Goal: Information Seeking & Learning: Learn about a topic

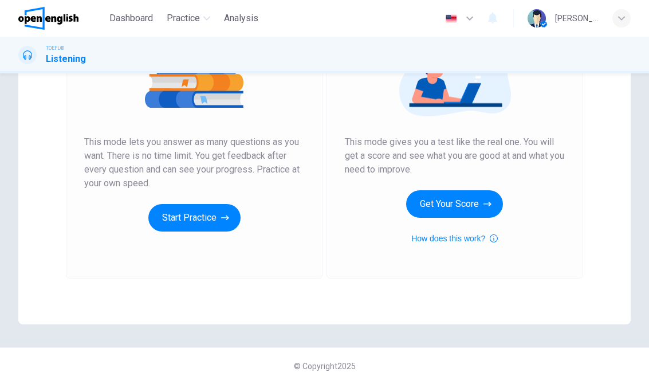
scroll to position [170, 0]
click at [179, 216] on button "Start Practice" at bounding box center [194, 217] width 92 height 27
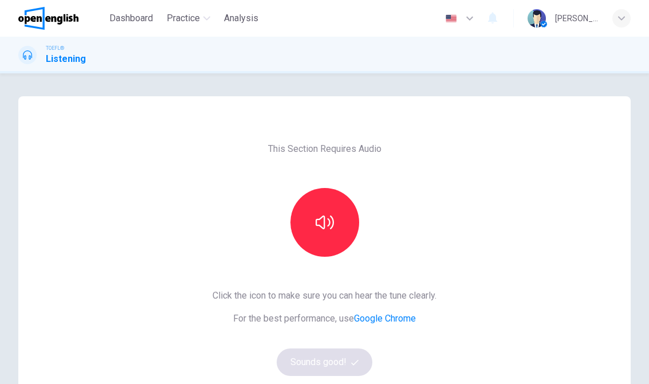
click at [329, 237] on button "button" at bounding box center [324, 222] width 69 height 69
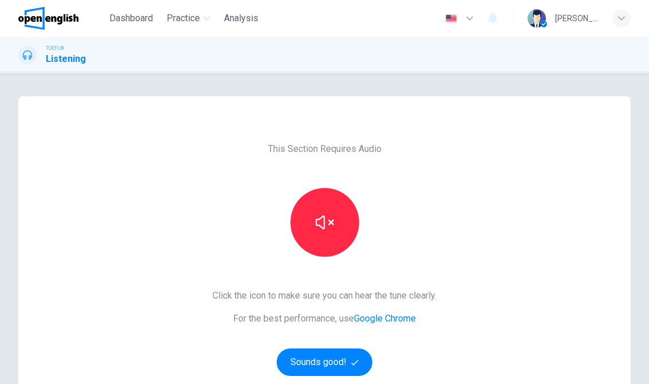
click at [341, 370] on button "Sounds good!" at bounding box center [324, 361] width 96 height 27
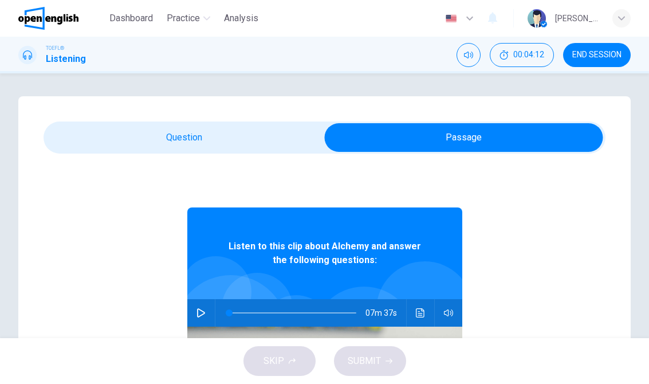
click at [203, 319] on button "button" at bounding box center [201, 312] width 18 height 27
click at [429, 297] on div at bounding box center [424, 309] width 97 height 97
click at [418, 317] on button "Click to see the audio transcription" at bounding box center [420, 312] width 18 height 27
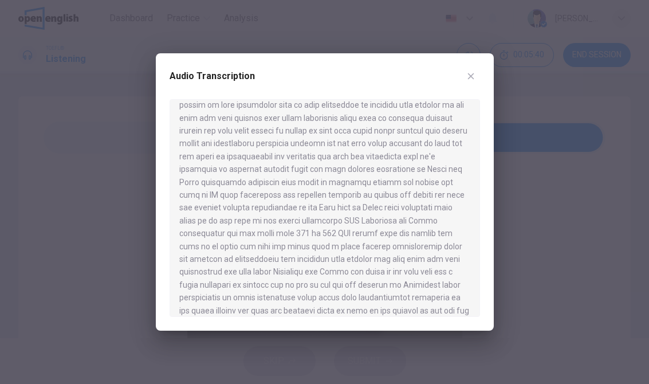
scroll to position [164, 0]
click at [476, 77] on button "button" at bounding box center [470, 76] width 18 height 18
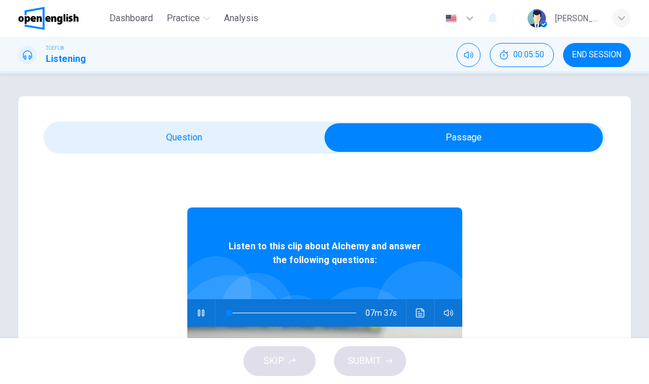
click at [416, 312] on icon "Click to see the audio transcription" at bounding box center [420, 312] width 9 height 9
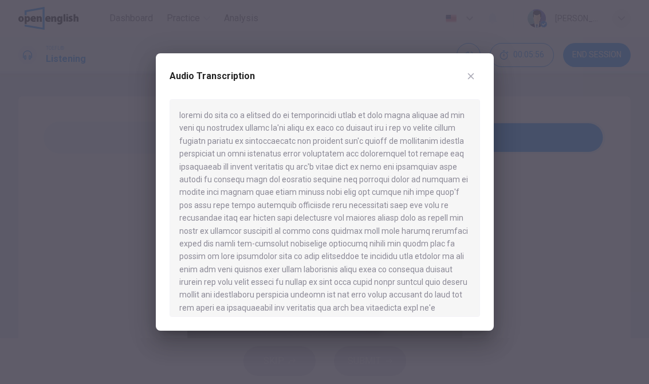
scroll to position [0, 0]
click at [609, 33] on div at bounding box center [324, 192] width 649 height 384
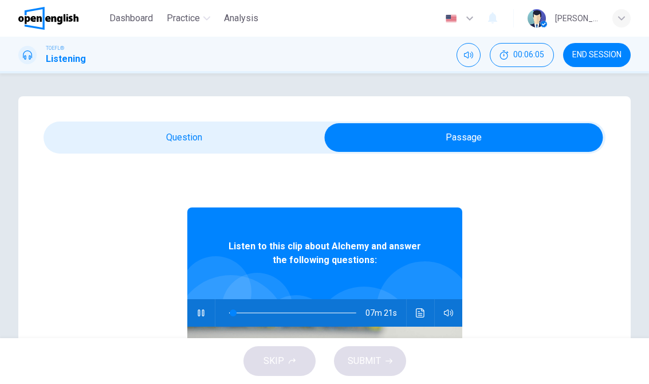
click at [428, 313] on button "Click to see the audio transcription" at bounding box center [420, 312] width 18 height 27
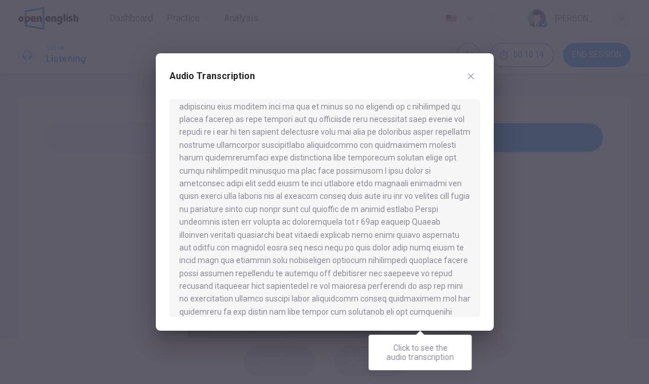
scroll to position [523, 0]
click at [374, 376] on div at bounding box center [324, 192] width 649 height 384
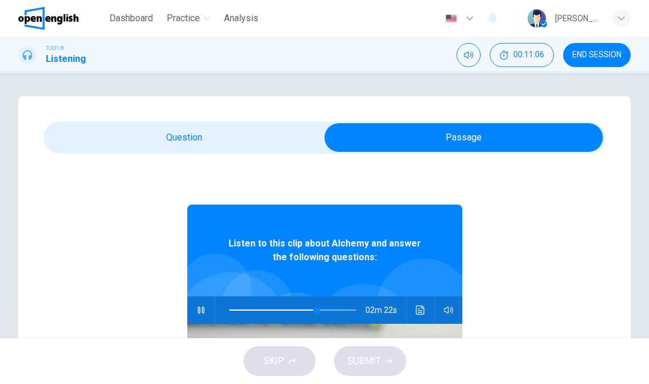
scroll to position [5, 0]
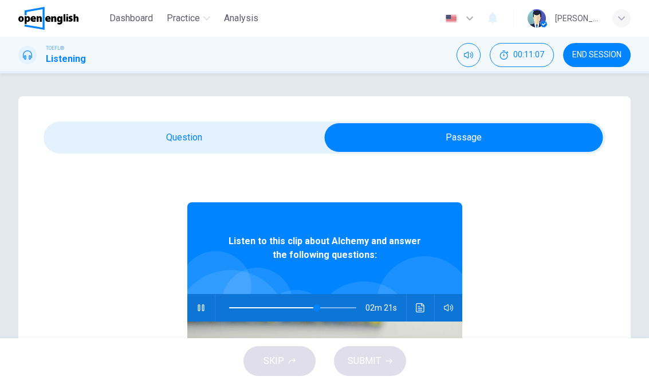
click at [422, 311] on icon "Click to see the audio transcription" at bounding box center [420, 307] width 9 height 9
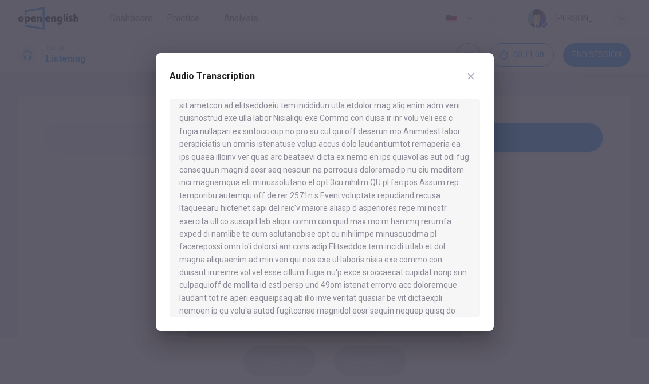
scroll to position [309, 0]
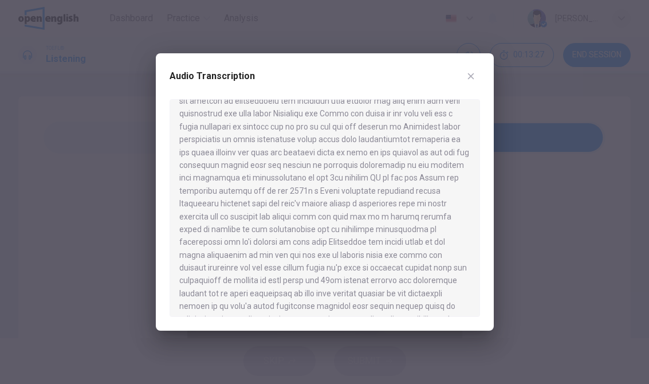
type input "*"
click at [78, 379] on div at bounding box center [324, 192] width 649 height 384
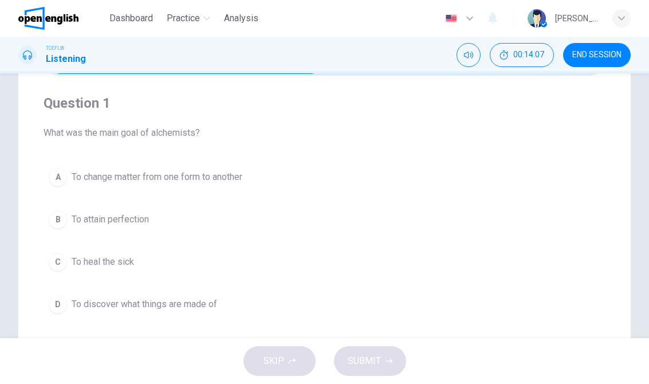
scroll to position [77, 0]
click at [135, 206] on button "B To attain perfection" at bounding box center [325, 220] width 562 height 29
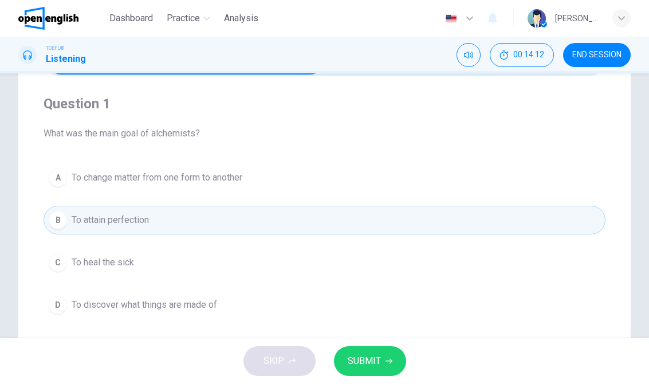
click at [368, 357] on span "SUBMIT" at bounding box center [363, 361] width 33 height 16
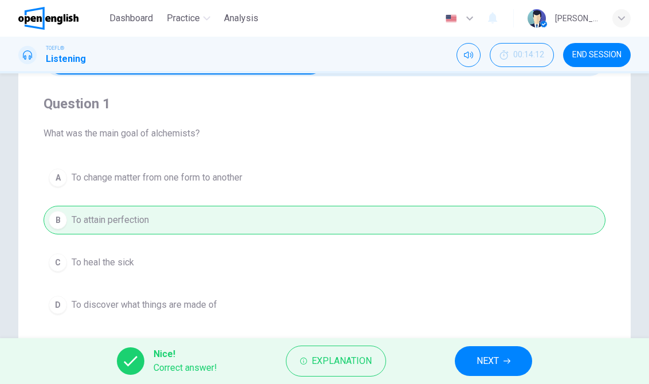
click at [483, 355] on span "NEXT" at bounding box center [487, 361] width 22 height 16
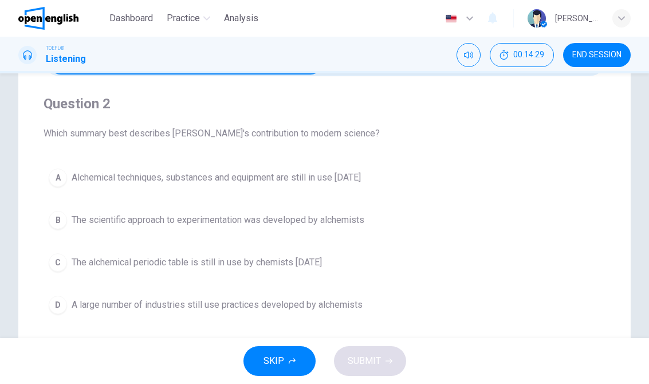
click at [334, 216] on span "The scientific approach to experimentation was developed by alchemists" at bounding box center [218, 220] width 293 height 14
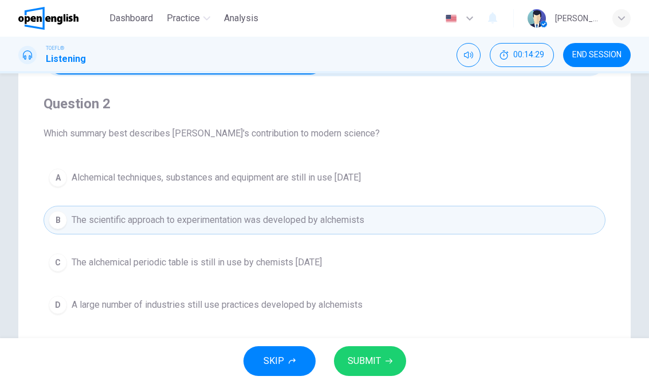
click at [374, 350] on button "SUBMIT" at bounding box center [370, 361] width 72 height 30
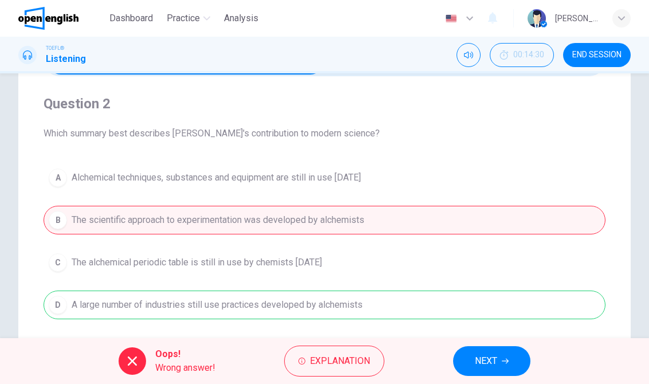
click at [466, 375] on button "NEXT" at bounding box center [491, 361] width 77 height 30
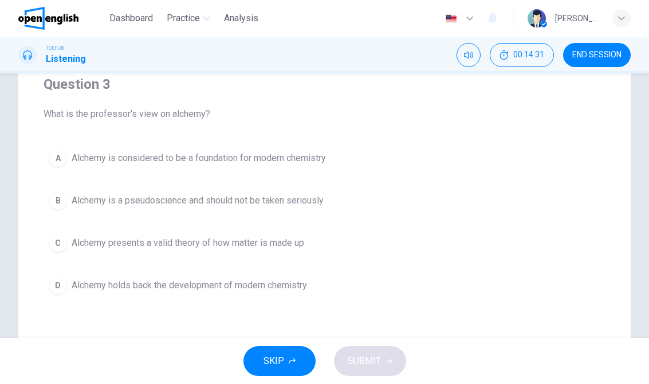
scroll to position [98, 0]
click at [295, 240] on span "Alchemy presents a valid theory of how matter is made up" at bounding box center [188, 242] width 232 height 14
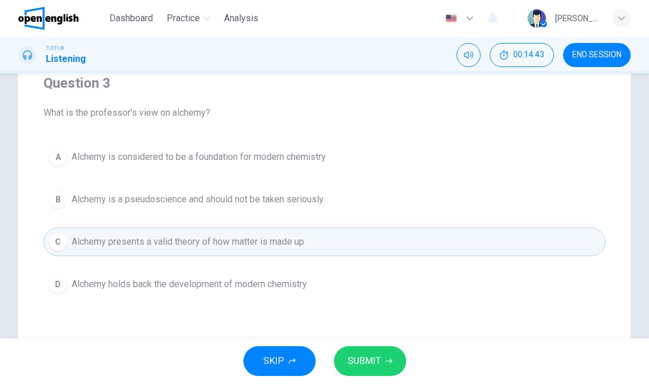
click at [361, 357] on span "SUBMIT" at bounding box center [363, 361] width 33 height 16
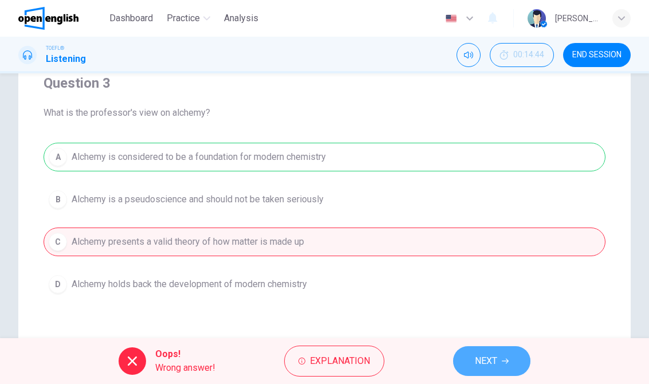
click at [464, 360] on button "NEXT" at bounding box center [491, 361] width 77 height 30
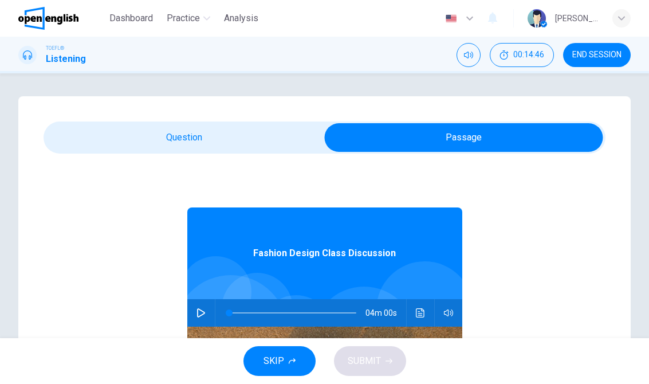
click at [216, 302] on div at bounding box center [290, 312] width 150 height 27
click at [207, 300] on div "04m 00s" at bounding box center [324, 312] width 275 height 27
click at [200, 307] on button "button" at bounding box center [201, 312] width 18 height 27
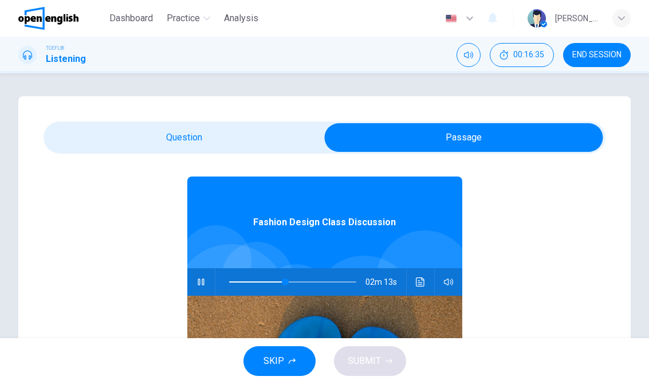
scroll to position [32, 0]
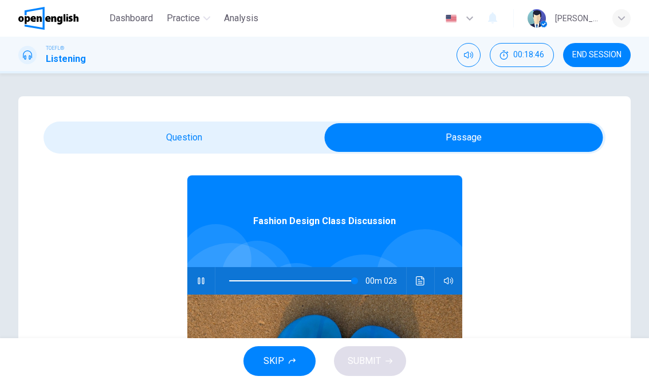
type input "**"
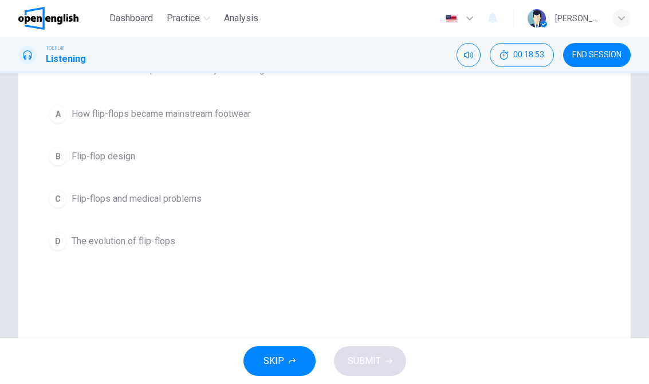
scroll to position [143, 0]
click at [139, 233] on span "The evolution of flip-flops" at bounding box center [124, 239] width 104 height 14
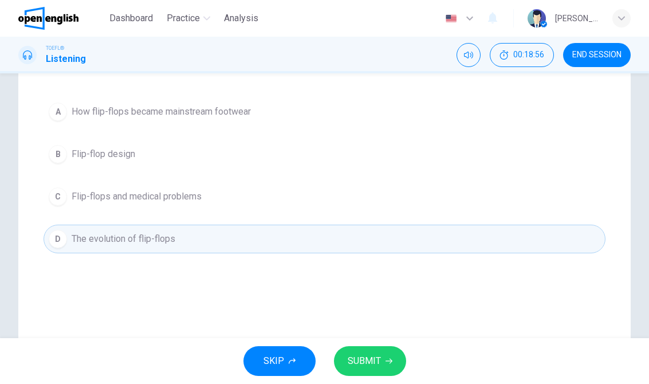
click at [360, 349] on button "SUBMIT" at bounding box center [370, 361] width 72 height 30
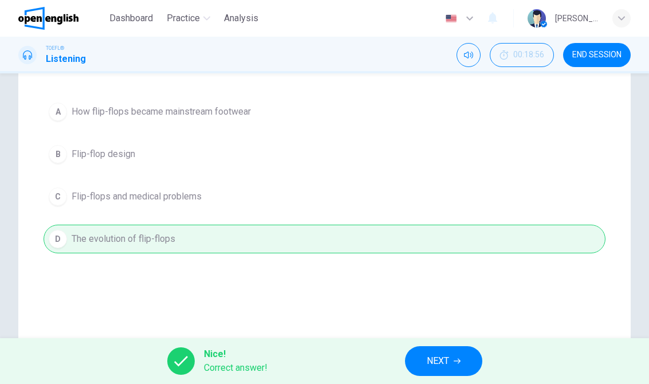
click at [450, 351] on button "NEXT" at bounding box center [443, 361] width 77 height 30
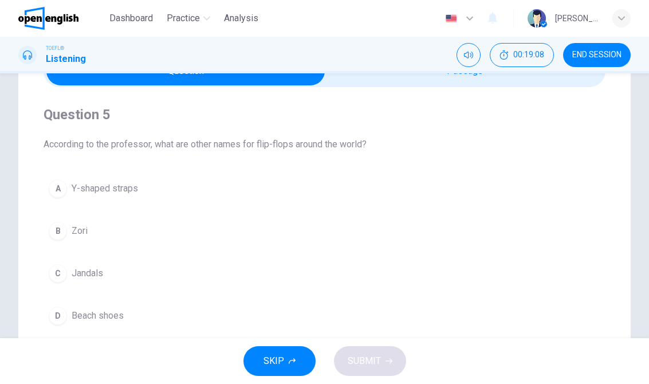
scroll to position [65, 0]
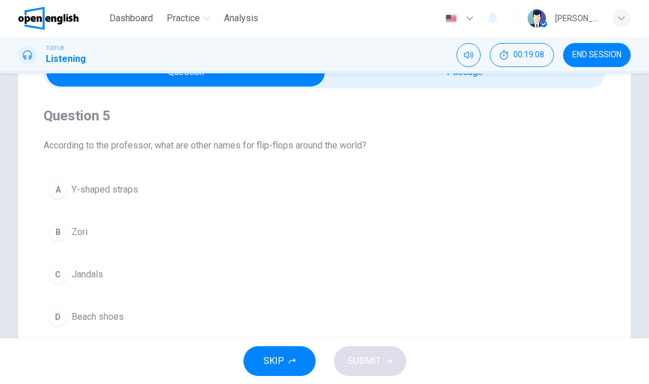
click at [119, 269] on button "C Jandals" at bounding box center [325, 274] width 562 height 29
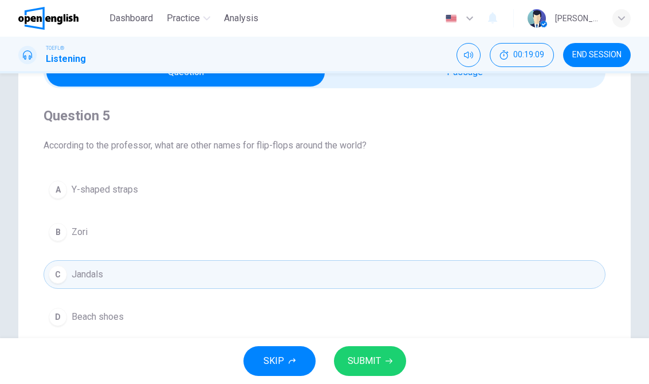
click at [357, 355] on span "SUBMIT" at bounding box center [363, 361] width 33 height 16
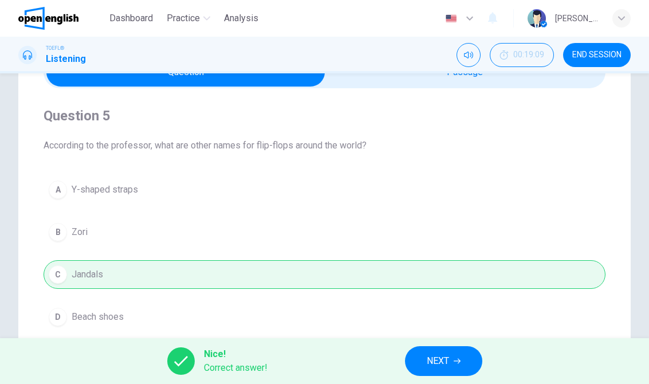
click at [425, 351] on button "NEXT" at bounding box center [443, 361] width 77 height 30
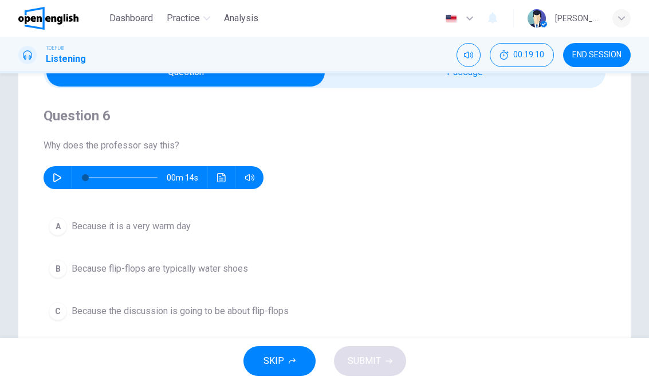
click at [62, 172] on button "button" at bounding box center [57, 177] width 18 height 23
type input "*"
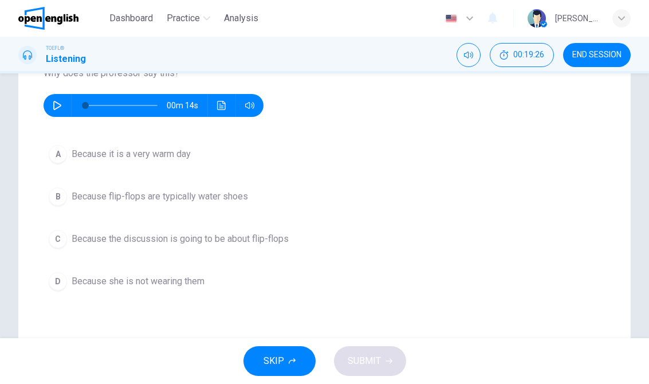
scroll to position [136, 0]
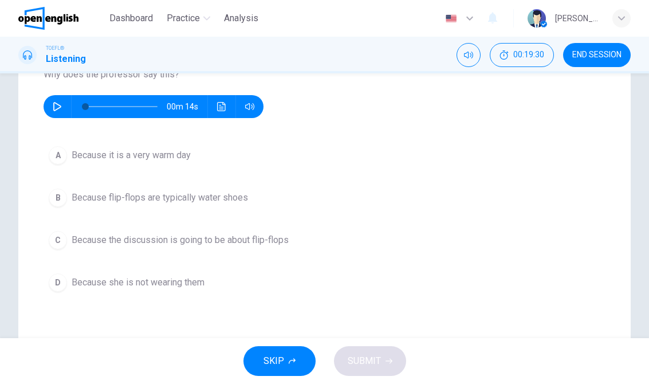
click at [80, 245] on span "Because the discussion is going to be about flip-flops" at bounding box center [180, 240] width 217 height 14
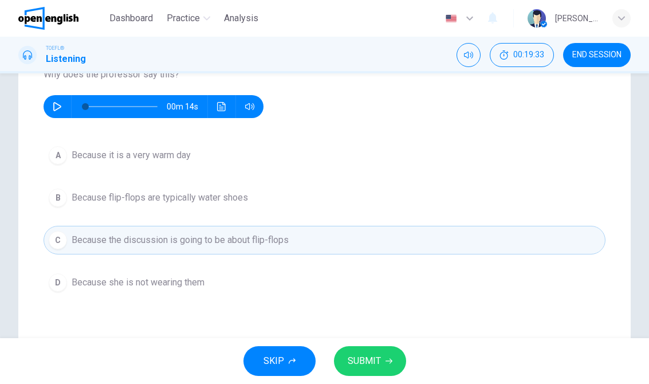
click at [387, 374] on button "SUBMIT" at bounding box center [370, 361] width 72 height 30
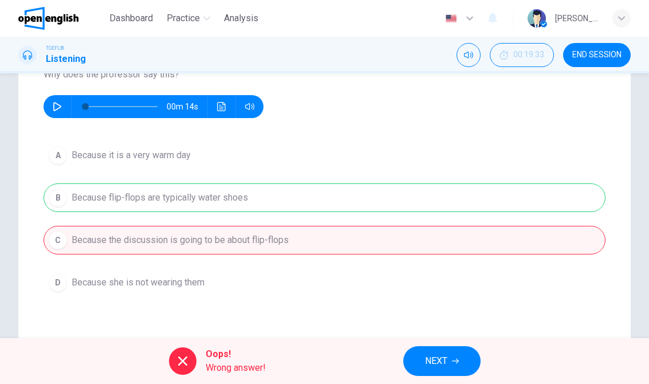
click at [464, 364] on button "NEXT" at bounding box center [441, 361] width 77 height 30
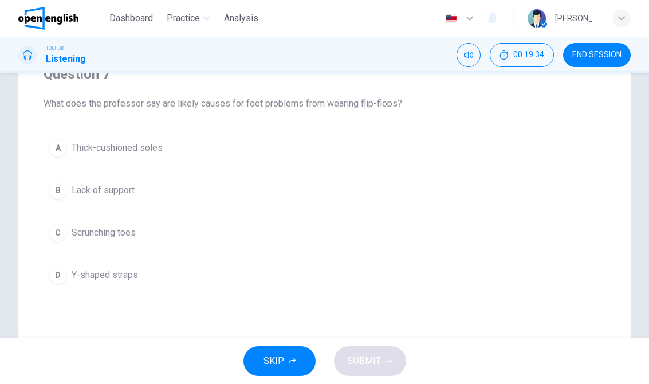
scroll to position [106, 0]
click at [70, 179] on button "B Lack of support" at bounding box center [325, 191] width 562 height 29
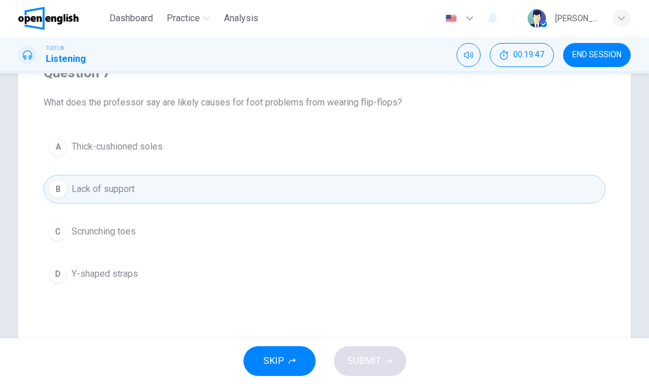
scroll to position [107, 0]
click at [67, 220] on button "C Scrunching toes" at bounding box center [325, 232] width 562 height 29
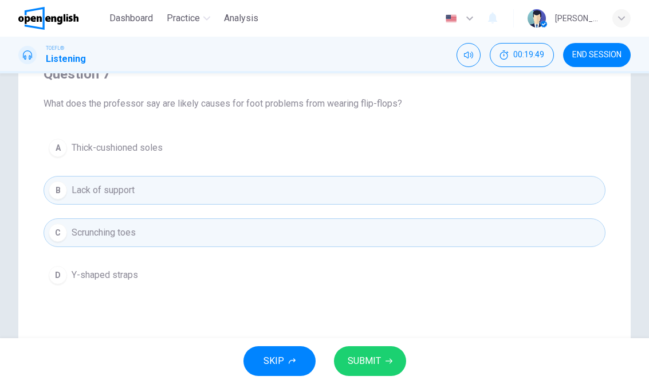
click at [397, 354] on button "SUBMIT" at bounding box center [370, 361] width 72 height 30
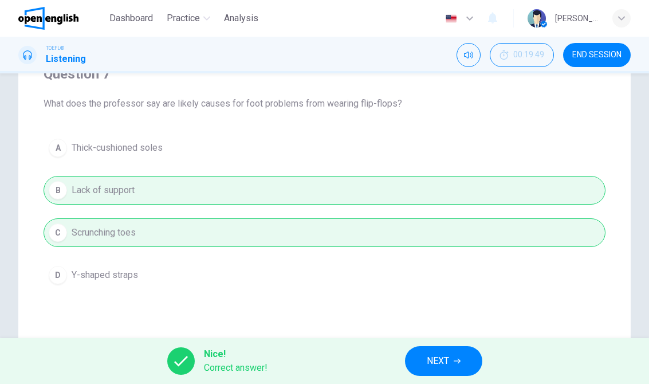
click at [461, 352] on button "NEXT" at bounding box center [443, 361] width 77 height 30
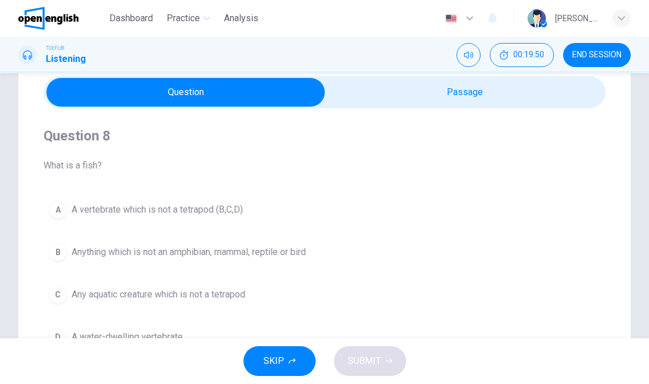
scroll to position [49, 0]
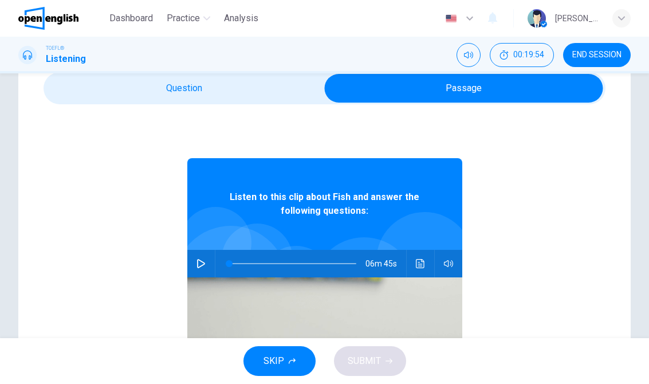
click at [646, 103] on div "Question 8 What is a fish? A A vertebrate which is not a tetrapod (B,C,D) B Any…" at bounding box center [324, 277] width 649 height 460
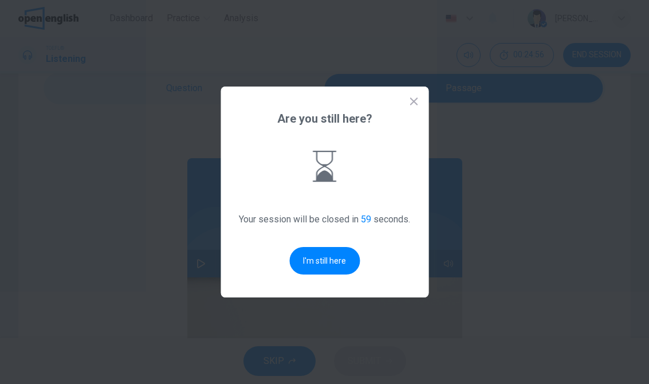
click at [321, 253] on button "I'm still here" at bounding box center [324, 260] width 70 height 27
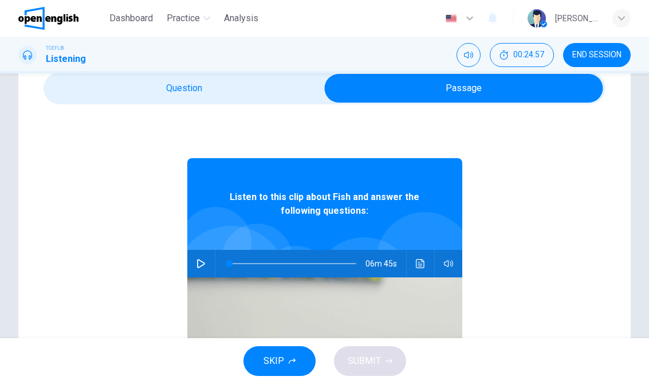
click at [200, 263] on icon "button" at bounding box center [200, 263] width 9 height 9
click at [3, 80] on div "Question 8 What is a fish? A A vertebrate which is not a tetrapod (B,C,D) B Any…" at bounding box center [324, 277] width 649 height 460
click at [424, 259] on icon "Click to see the audio transcription" at bounding box center [420, 263] width 9 height 9
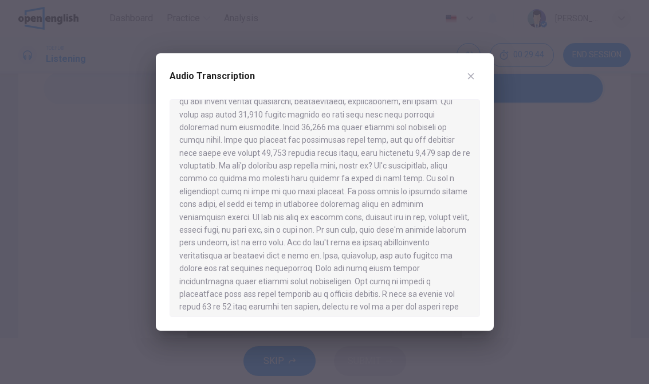
scroll to position [644, 0]
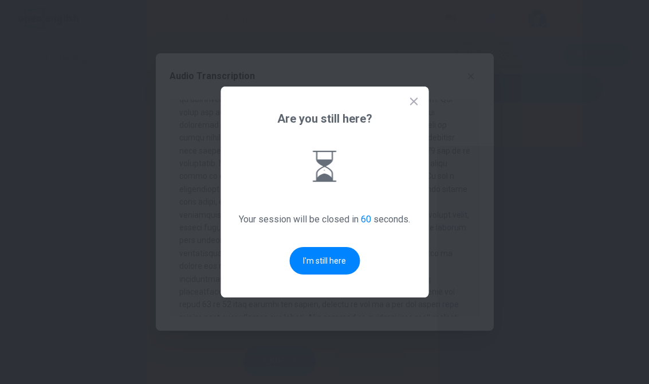
click at [326, 256] on button "I'm still here" at bounding box center [324, 260] width 70 height 27
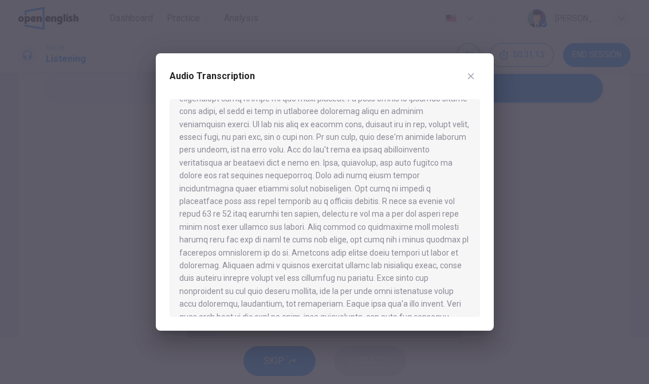
scroll to position [734, 0]
click at [477, 71] on button "button" at bounding box center [470, 76] width 18 height 18
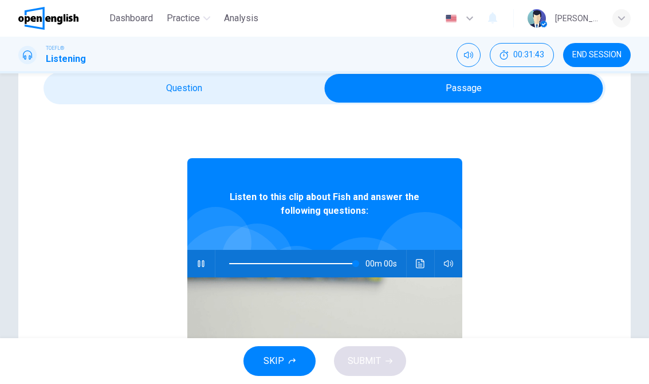
type input "*"
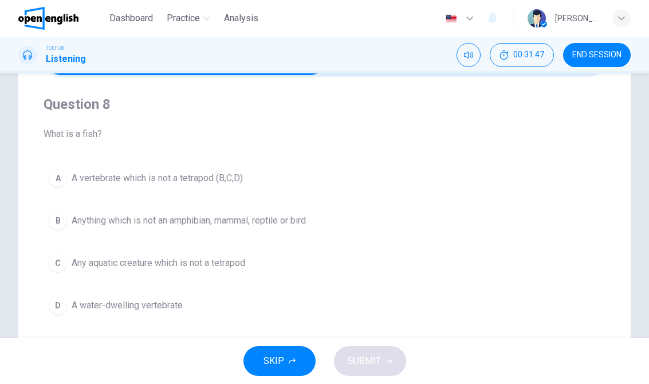
scroll to position [80, 0]
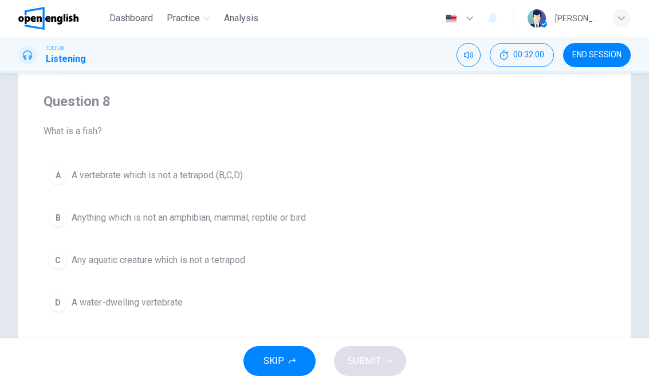
click at [298, 216] on span "Anything which is not an amphibian, mammal, reptile or bird" at bounding box center [189, 218] width 234 height 14
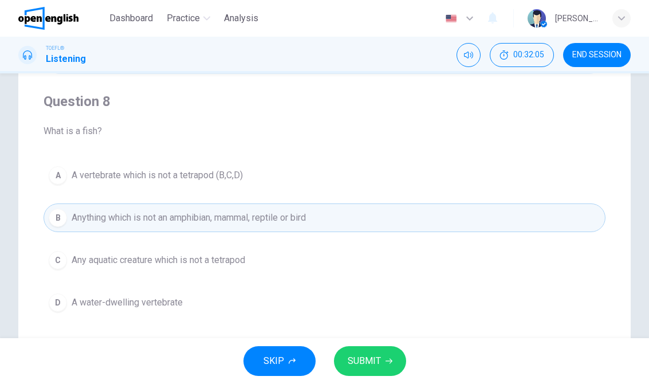
click at [381, 358] on button "SUBMIT" at bounding box center [370, 361] width 72 height 30
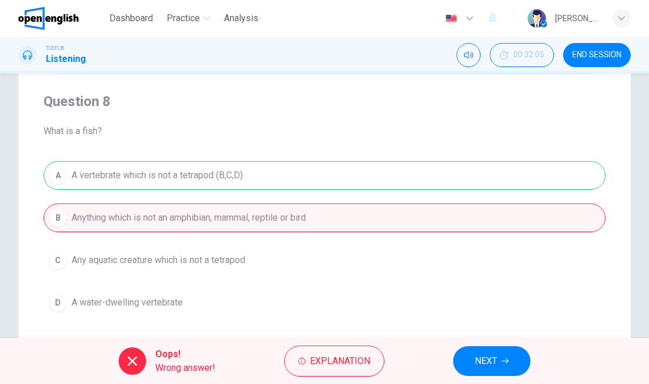
click at [472, 359] on button "NEXT" at bounding box center [491, 361] width 77 height 30
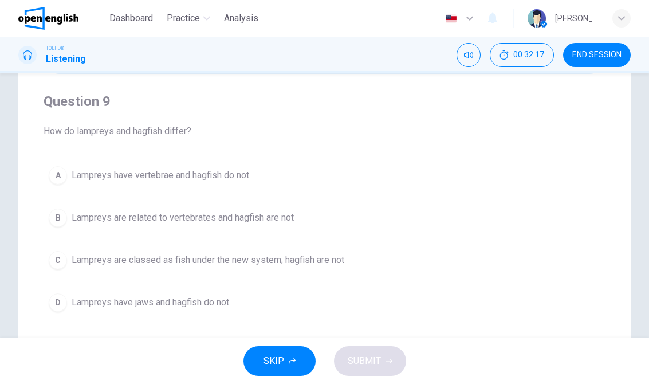
click at [219, 173] on span "Lampreys have vertebrae and hagfish do not" at bounding box center [160, 175] width 177 height 14
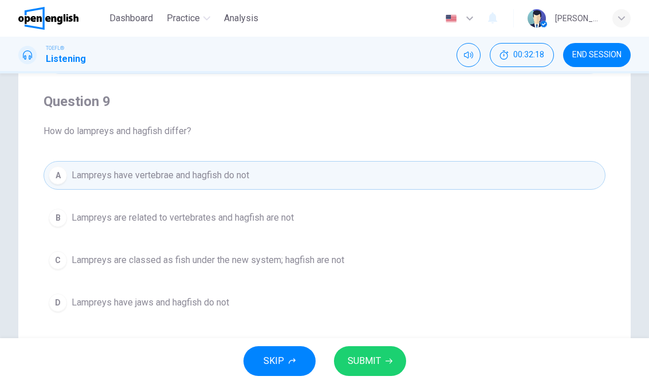
click at [370, 364] on span "SUBMIT" at bounding box center [363, 361] width 33 height 16
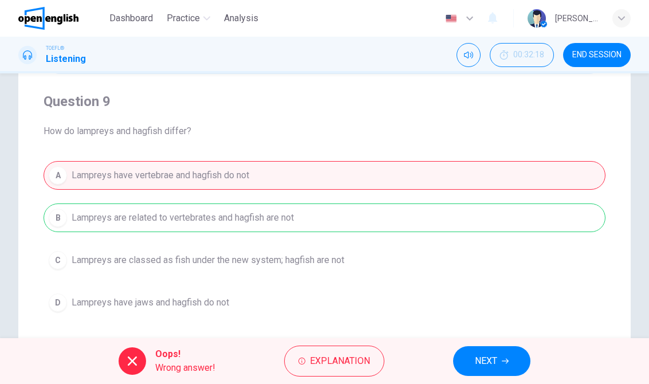
click at [480, 362] on span "NEXT" at bounding box center [486, 361] width 22 height 16
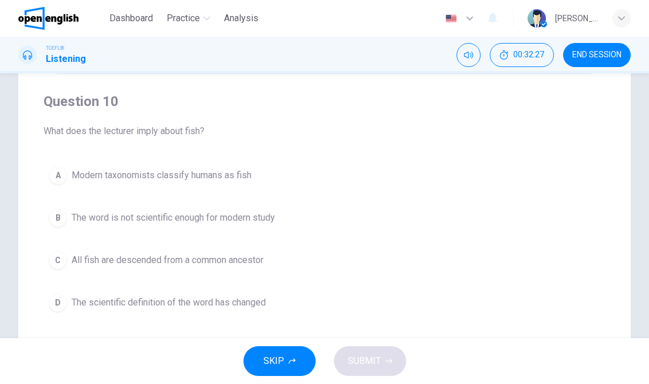
click at [227, 260] on span "All fish are descended from a common ancestor" at bounding box center [168, 260] width 192 height 14
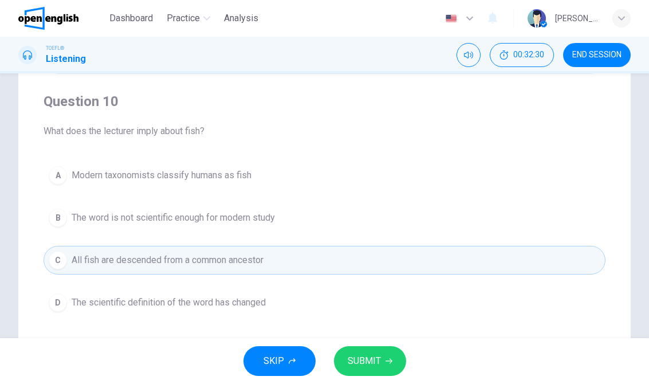
click at [223, 290] on button "D The scientific definition of the word has changed" at bounding box center [325, 302] width 562 height 29
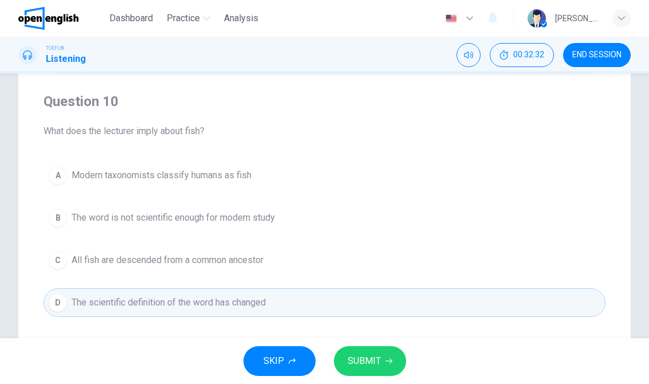
click at [377, 370] on button "SUBMIT" at bounding box center [370, 361] width 72 height 30
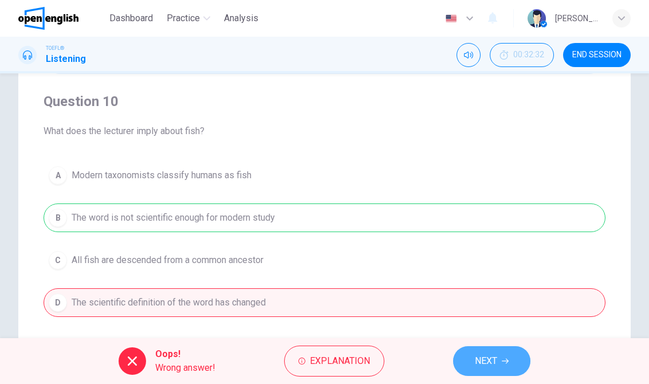
click at [474, 369] on button "NEXT" at bounding box center [491, 361] width 77 height 30
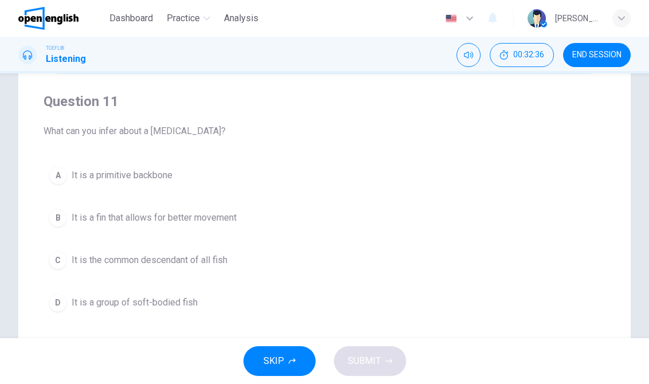
click at [167, 172] on span "It is a primitive backbone" at bounding box center [122, 175] width 101 height 14
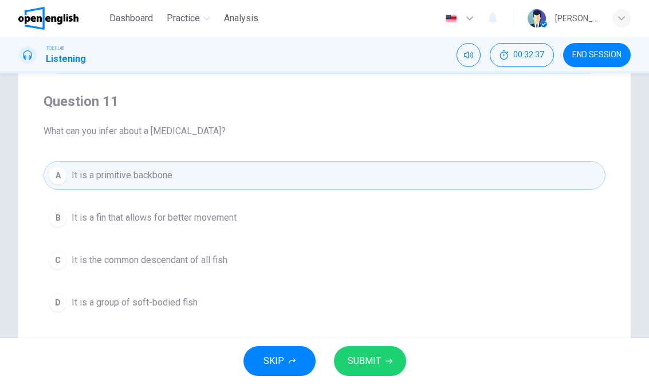
click at [369, 360] on span "SUBMIT" at bounding box center [363, 361] width 33 height 16
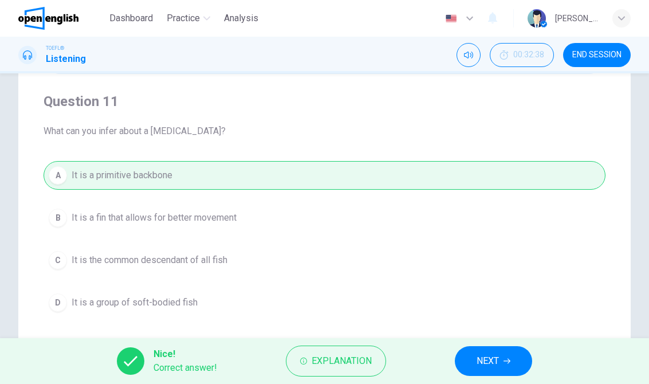
click at [492, 358] on span "NEXT" at bounding box center [487, 361] width 22 height 16
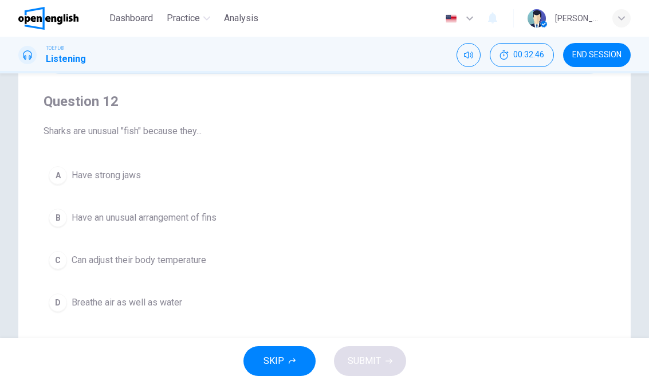
click at [166, 297] on span "Breathe air as well as water" at bounding box center [127, 302] width 110 height 14
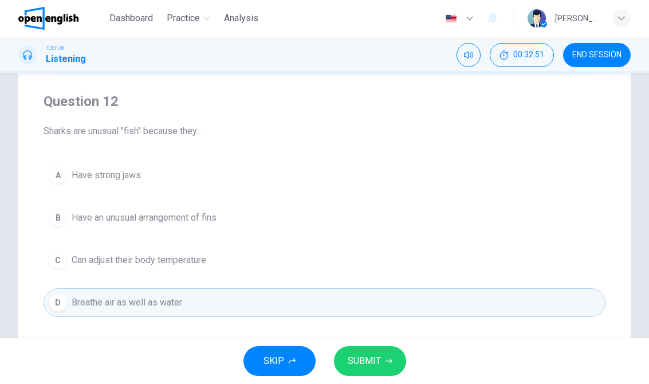
click at [141, 173] on span "Have strong jaws" at bounding box center [106, 175] width 69 height 14
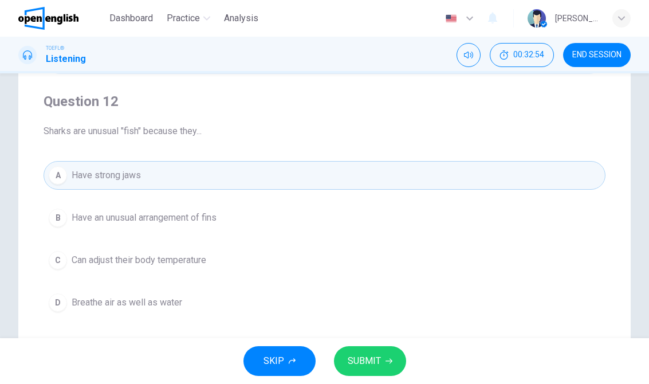
click at [385, 369] on button "SUBMIT" at bounding box center [370, 361] width 72 height 30
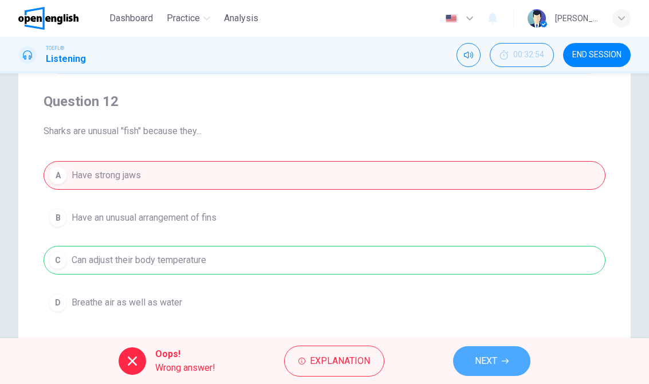
click at [499, 371] on button "NEXT" at bounding box center [491, 361] width 77 height 30
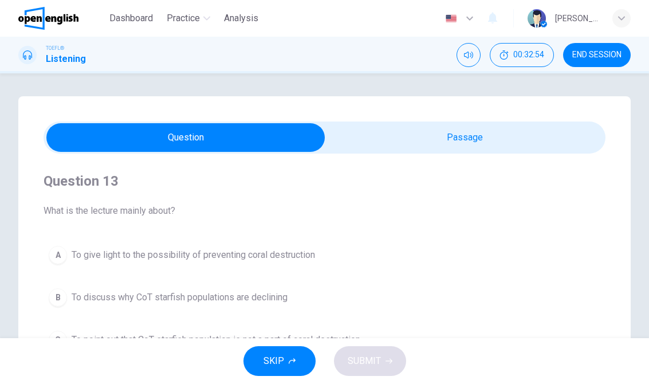
click at [590, 49] on button "END SESSION" at bounding box center [597, 55] width 68 height 24
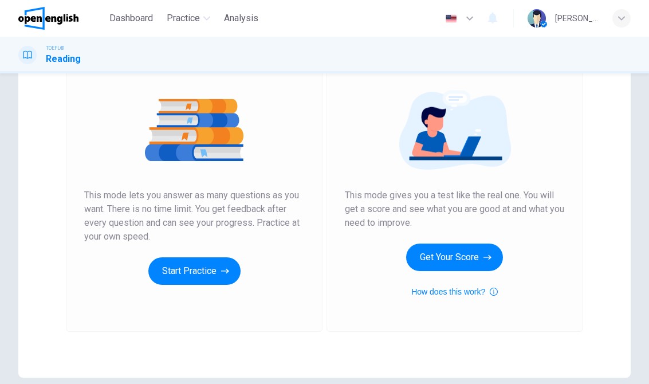
scroll to position [116, 0]
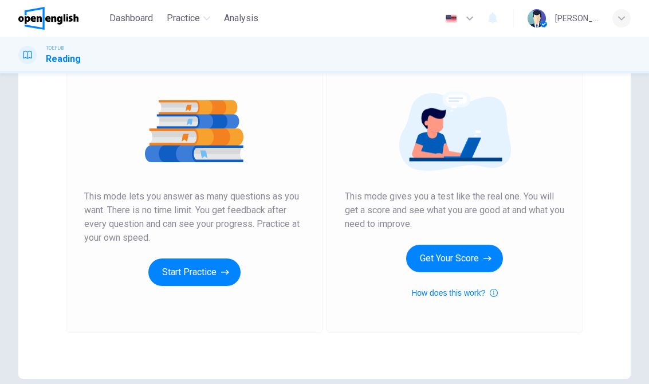
click at [174, 266] on button "Start Practice" at bounding box center [194, 271] width 92 height 27
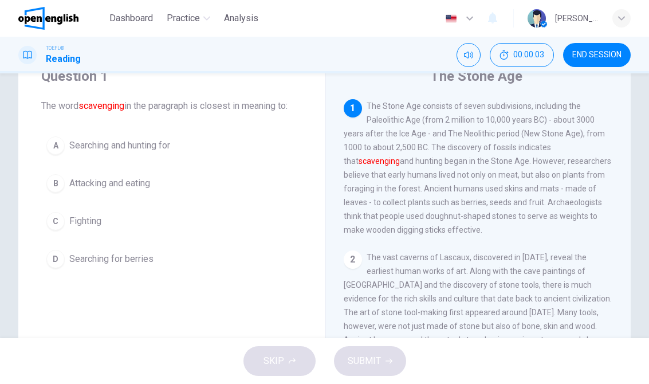
scroll to position [46, 0]
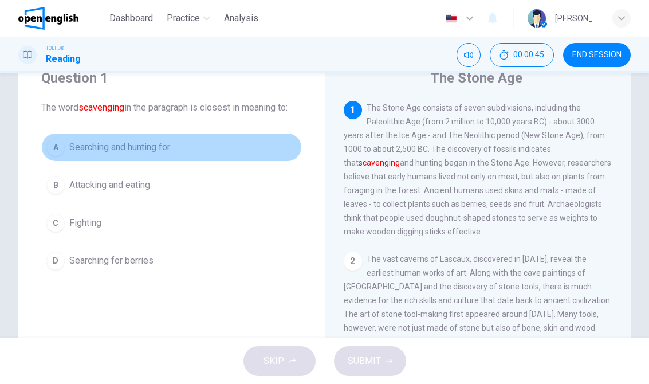
click at [97, 137] on button "A Searching and hunting for" at bounding box center [171, 147] width 260 height 29
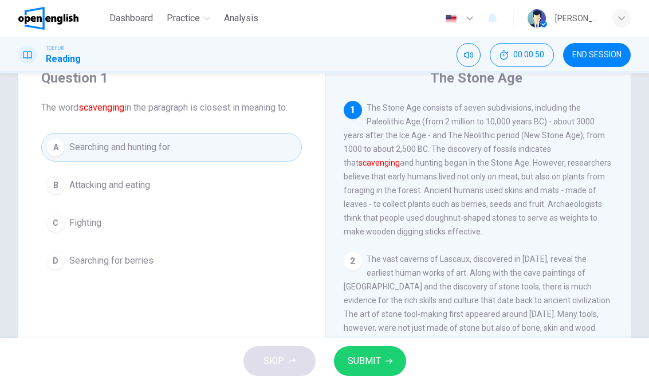
click at [84, 160] on button "A Searching and hunting for" at bounding box center [171, 147] width 260 height 29
click at [101, 175] on button "B Attacking and eating" at bounding box center [171, 185] width 260 height 29
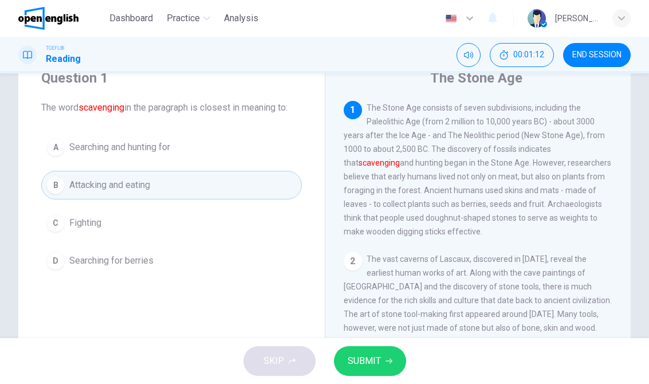
click at [93, 142] on span "Searching and hunting for" at bounding box center [119, 147] width 101 height 14
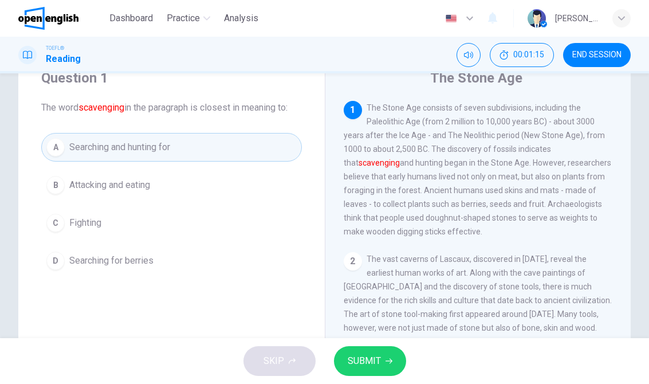
click at [385, 349] on button "SUBMIT" at bounding box center [370, 361] width 72 height 30
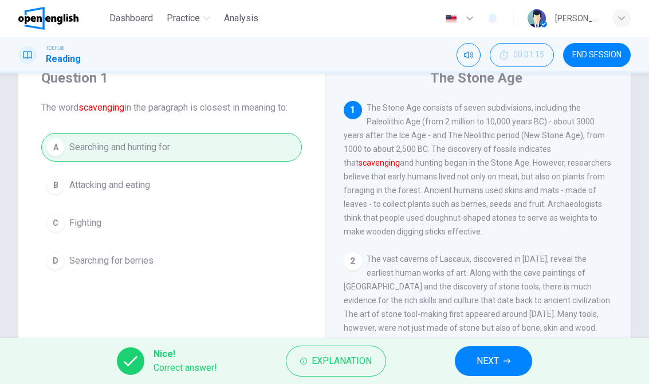
click at [493, 349] on button "NEXT" at bounding box center [493, 361] width 77 height 30
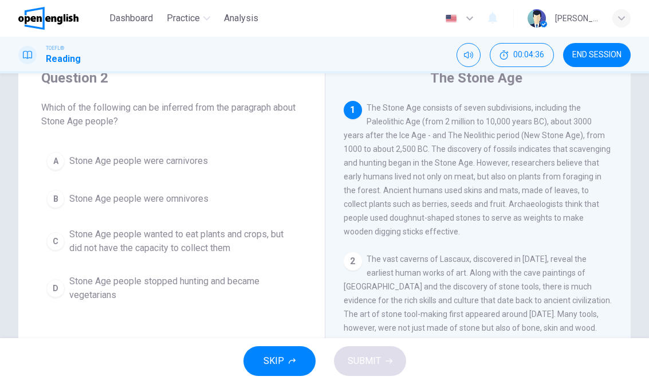
click at [189, 193] on span "Stone Age people were omnivores" at bounding box center [138, 199] width 139 height 14
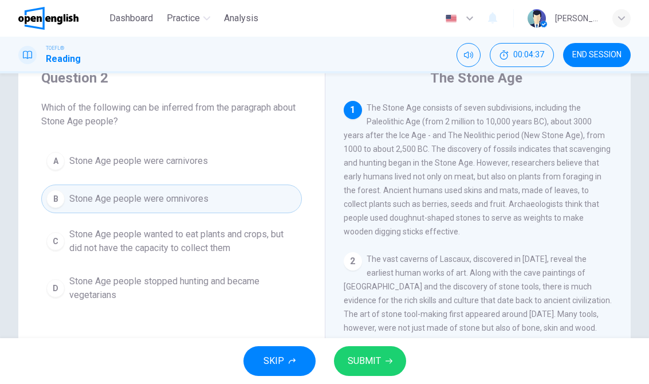
click at [378, 353] on span "SUBMIT" at bounding box center [363, 361] width 33 height 16
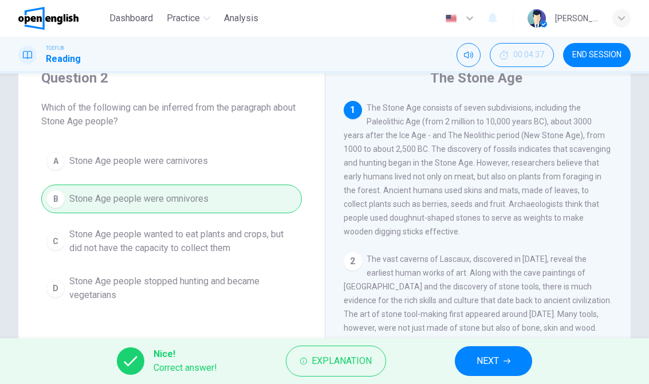
click at [495, 354] on span "NEXT" at bounding box center [487, 361] width 22 height 16
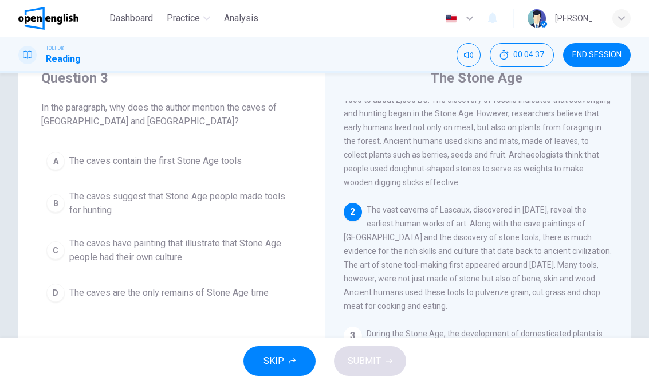
scroll to position [57, 0]
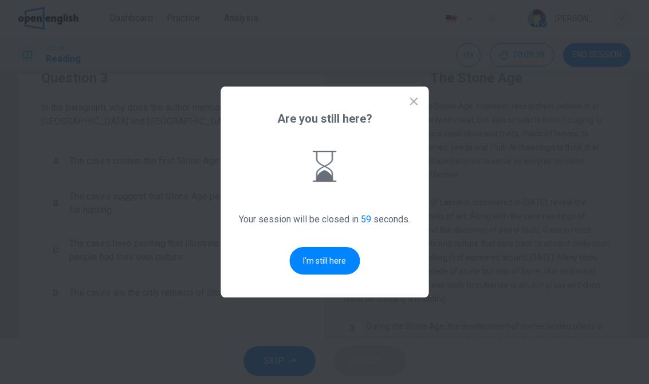
click at [320, 251] on button "I'm still here" at bounding box center [324, 260] width 70 height 27
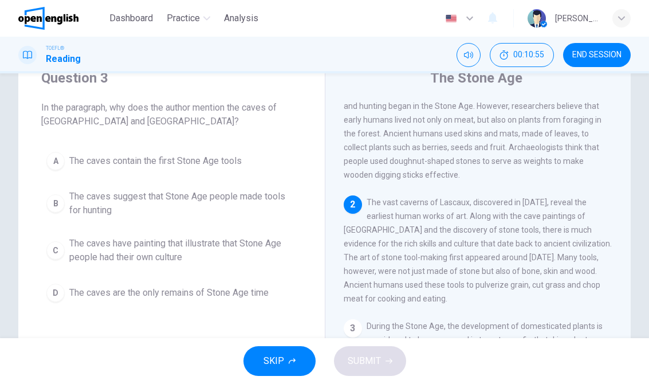
click at [214, 254] on span "The caves have painting that illustrate that Stone Age people had their own cul…" at bounding box center [182, 249] width 227 height 27
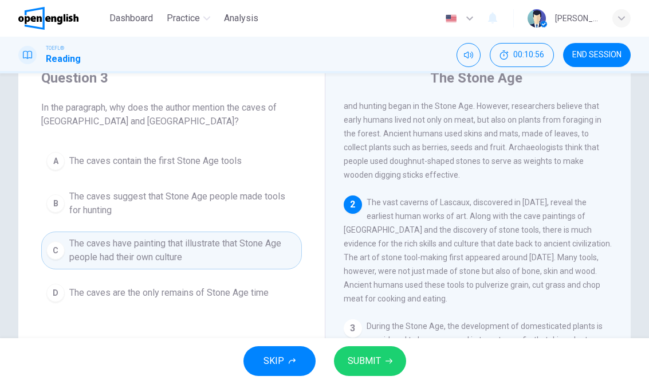
click at [389, 346] on button "SUBMIT" at bounding box center [370, 361] width 72 height 30
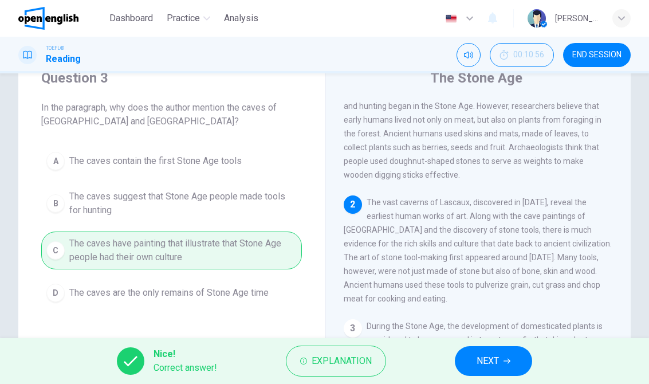
click at [501, 350] on button "NEXT" at bounding box center [493, 361] width 77 height 30
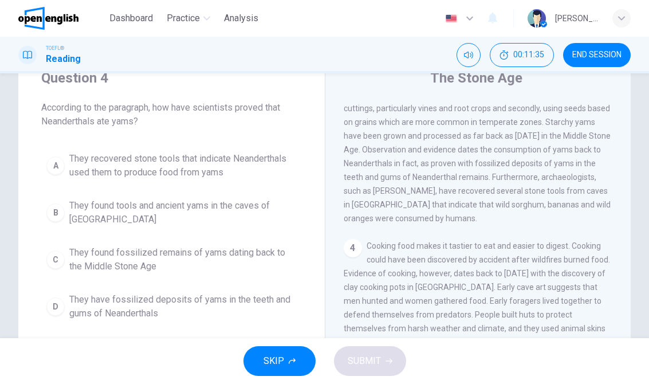
scroll to position [302, 0]
click at [250, 298] on span "They have fossilized deposits of yams in the teeth and gums of Neanderthals" at bounding box center [182, 306] width 227 height 27
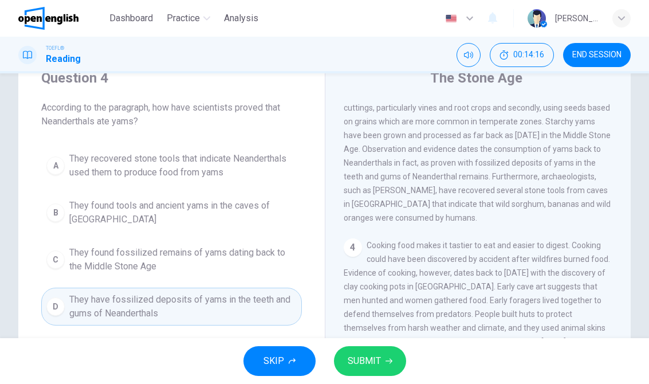
click at [383, 354] on button "SUBMIT" at bounding box center [370, 361] width 72 height 30
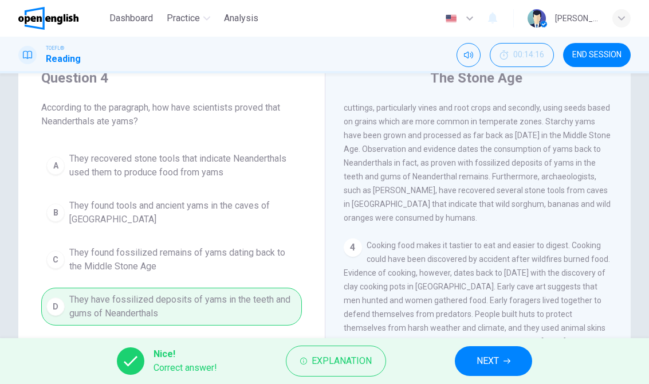
click at [477, 357] on span "NEXT" at bounding box center [487, 361] width 22 height 16
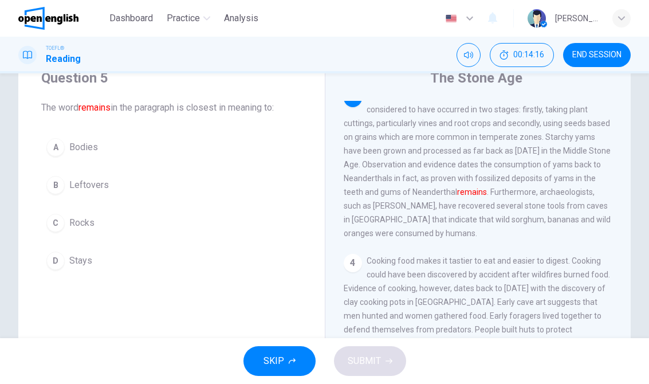
scroll to position [285, 0]
click at [78, 155] on button "A Bodies" at bounding box center [171, 147] width 260 height 29
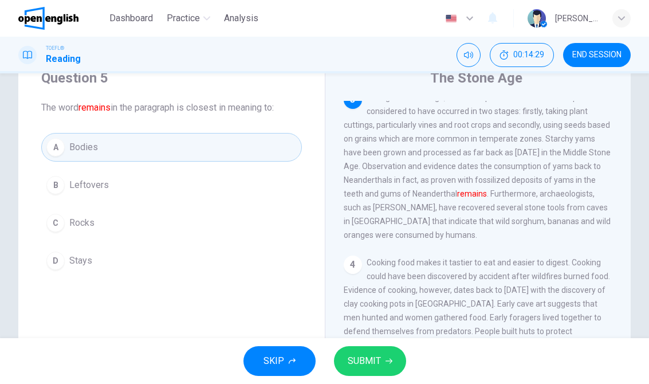
click at [374, 360] on span "SUBMIT" at bounding box center [363, 361] width 33 height 16
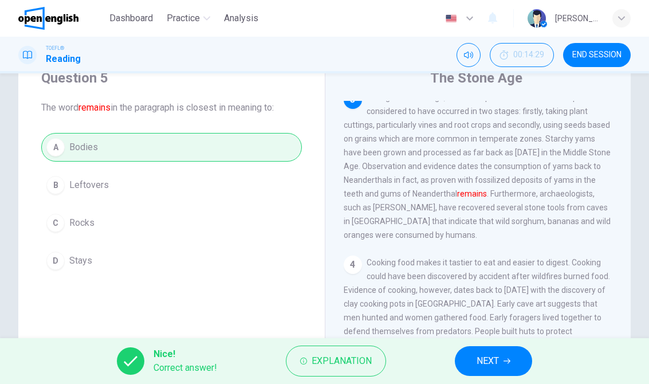
click at [499, 360] on span "NEXT" at bounding box center [487, 361] width 22 height 16
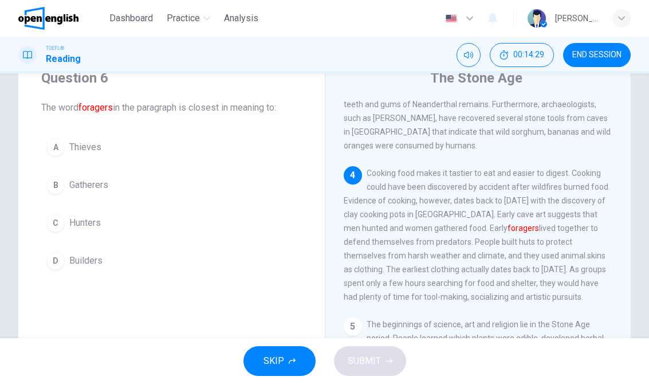
scroll to position [385, 0]
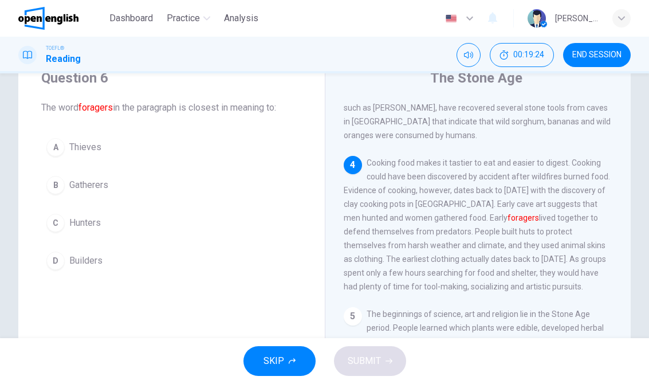
click at [96, 183] on span "Gatherers" at bounding box center [88, 185] width 39 height 14
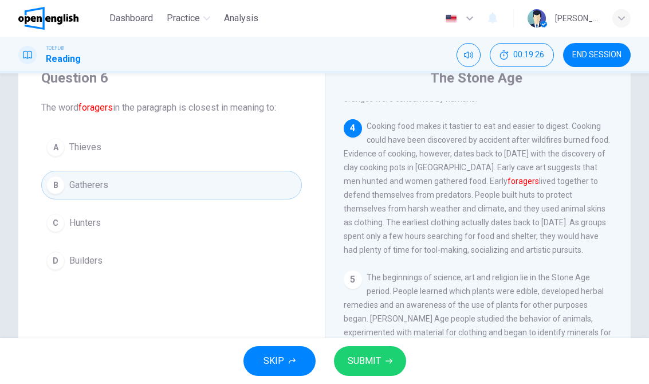
scroll to position [425, 0]
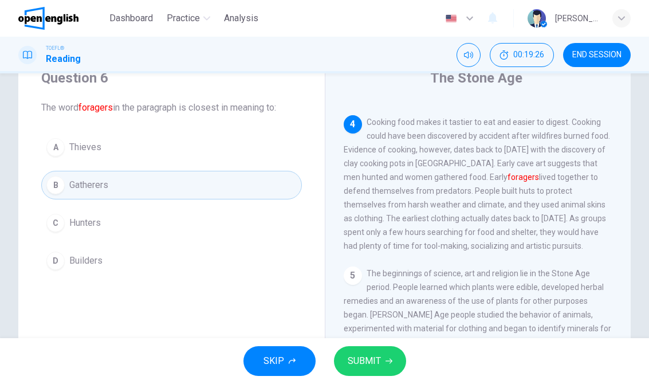
click at [389, 353] on button "SUBMIT" at bounding box center [370, 361] width 72 height 30
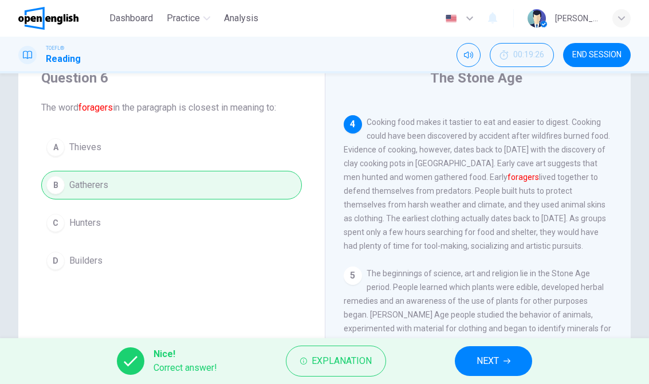
click at [494, 350] on button "NEXT" at bounding box center [493, 361] width 77 height 30
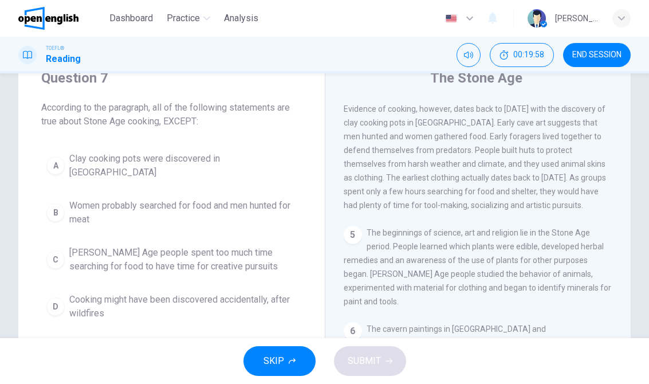
scroll to position [469, 0]
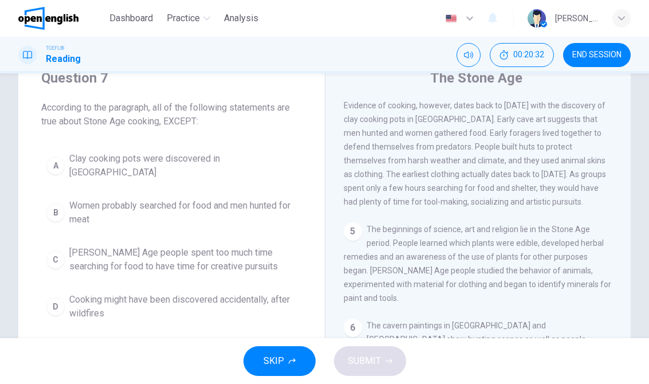
click at [589, 111] on span "Cooking food makes it tastier to eat and easier to digest. Cooking could have b…" at bounding box center [476, 139] width 266 height 133
click at [269, 293] on span "Cooking might have been discovered accidentally, after wildfires" at bounding box center [182, 306] width 227 height 27
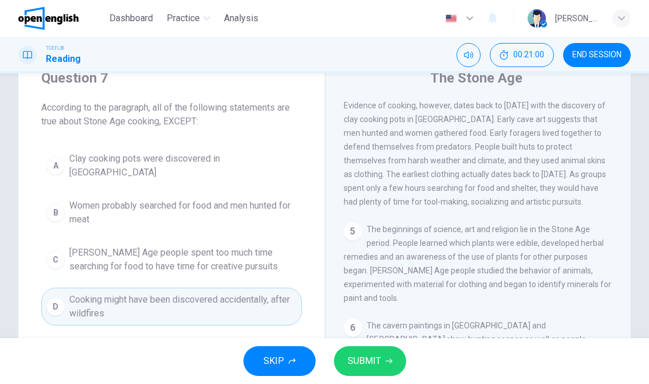
click at [253, 254] on span "Stone Age people spent too much time searching for food to have time for creati…" at bounding box center [182, 259] width 227 height 27
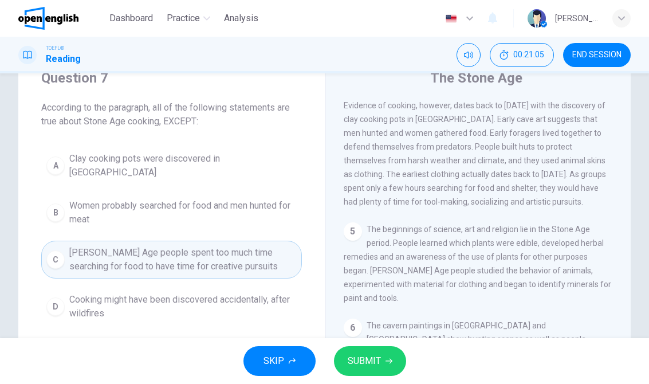
click at [379, 354] on span "SUBMIT" at bounding box center [363, 361] width 33 height 16
click at [373, 374] on button "SUBMIT" at bounding box center [370, 361] width 72 height 30
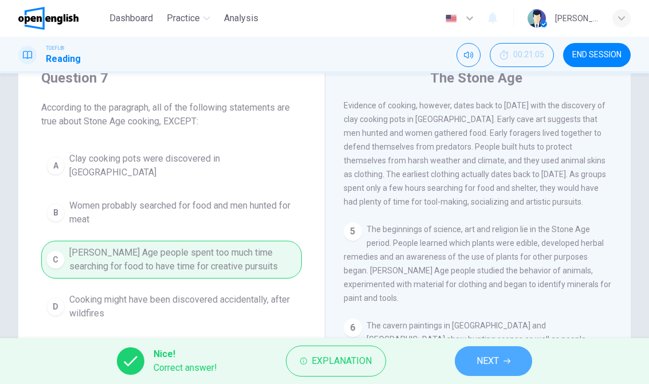
click at [499, 358] on span "NEXT" at bounding box center [487, 361] width 22 height 16
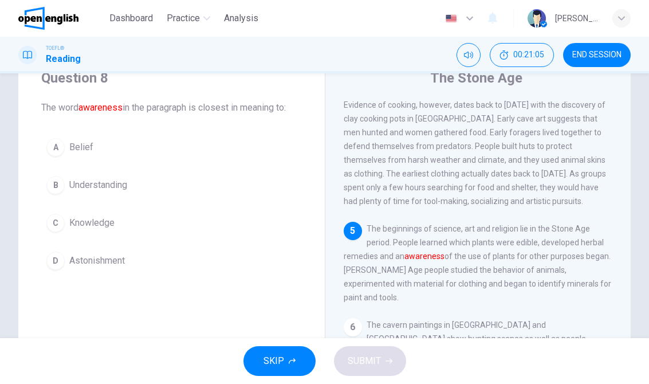
scroll to position [470, 0]
click at [80, 199] on button "B Understanding" at bounding box center [171, 185] width 260 height 29
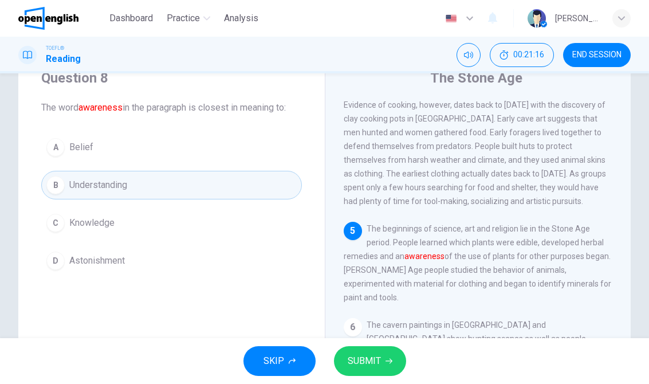
click at [98, 224] on span "Knowledge" at bounding box center [91, 223] width 45 height 14
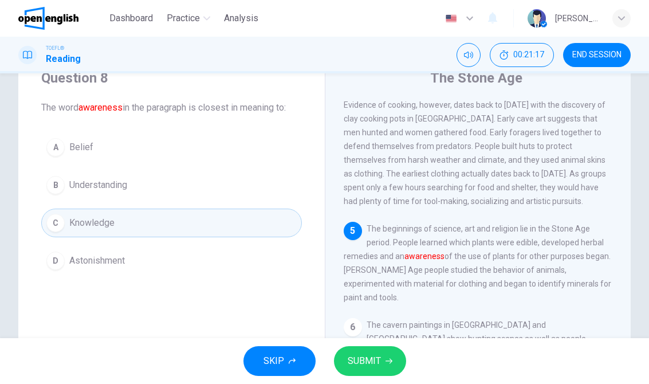
click at [363, 355] on span "SUBMIT" at bounding box center [363, 361] width 33 height 16
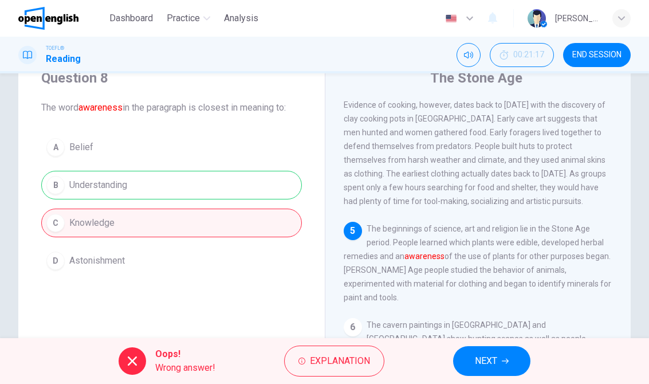
click at [504, 370] on button "NEXT" at bounding box center [491, 361] width 77 height 30
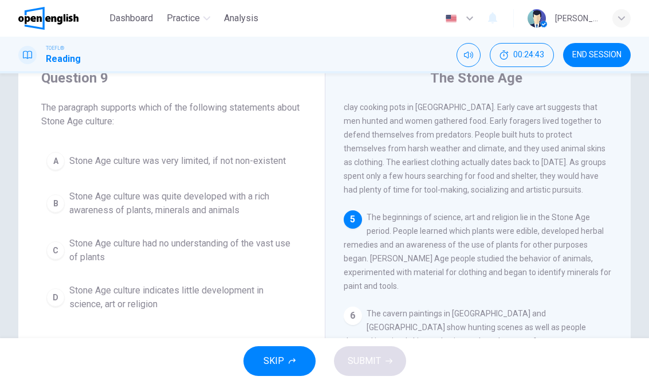
scroll to position [483, 0]
click at [245, 200] on span "Stone Age culture was quite developed with a rich awareness of plants, minerals…" at bounding box center [182, 202] width 227 height 27
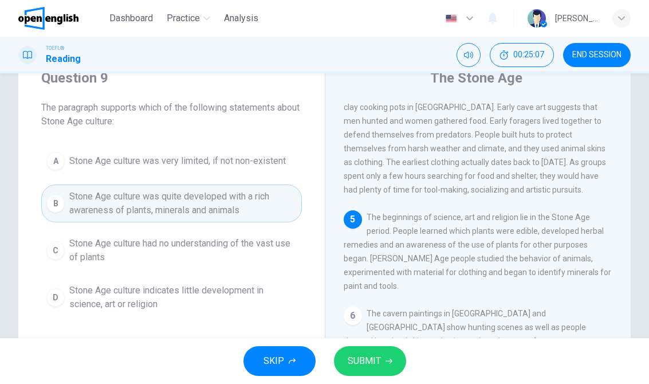
click at [385, 355] on button "SUBMIT" at bounding box center [370, 361] width 72 height 30
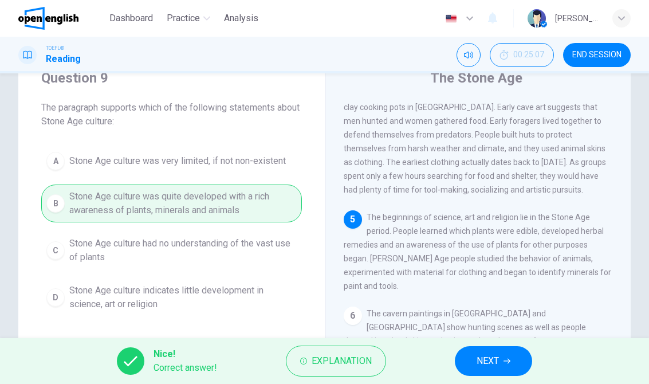
click at [485, 355] on span "NEXT" at bounding box center [487, 361] width 22 height 16
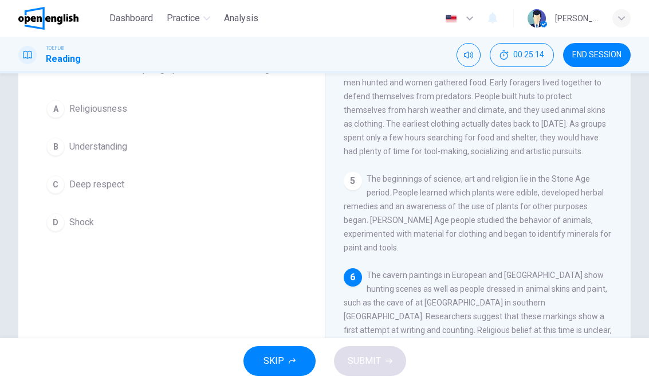
scroll to position [70, 0]
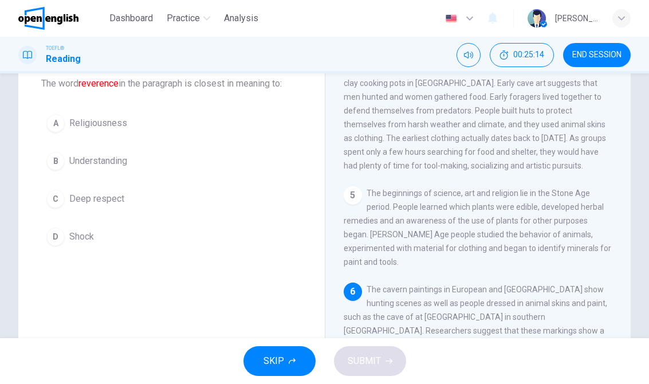
click at [116, 205] on span "Deep respect" at bounding box center [96, 199] width 55 height 14
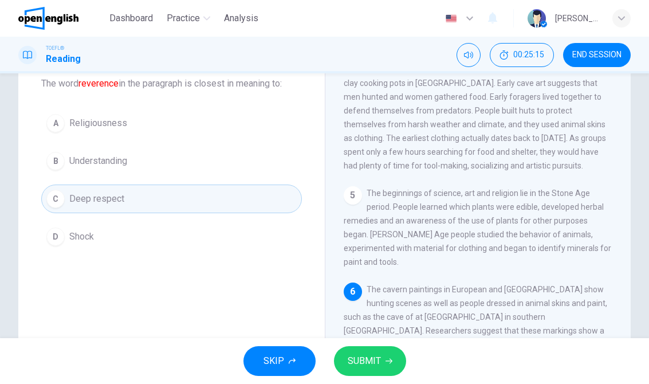
click at [374, 349] on button "SUBMIT" at bounding box center [370, 361] width 72 height 30
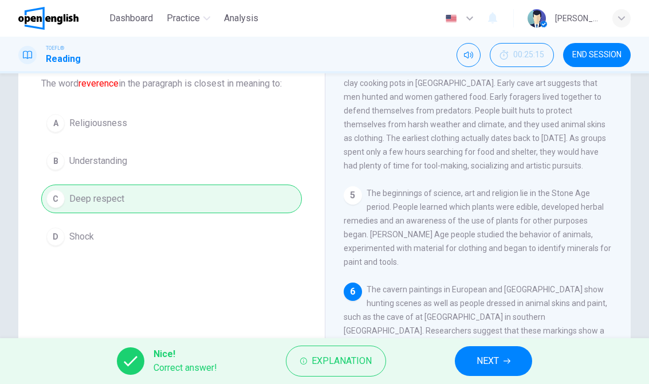
click at [487, 358] on span "NEXT" at bounding box center [487, 361] width 22 height 16
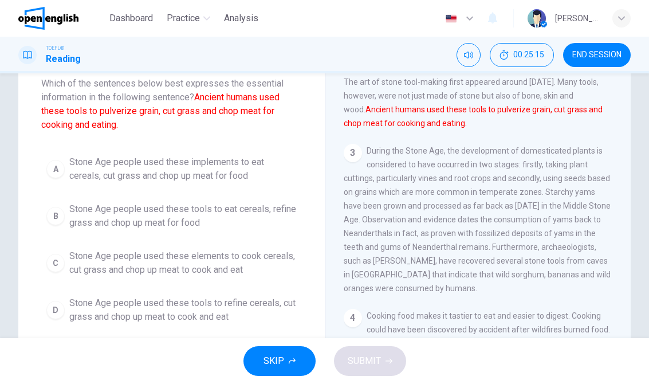
scroll to position [157, 0]
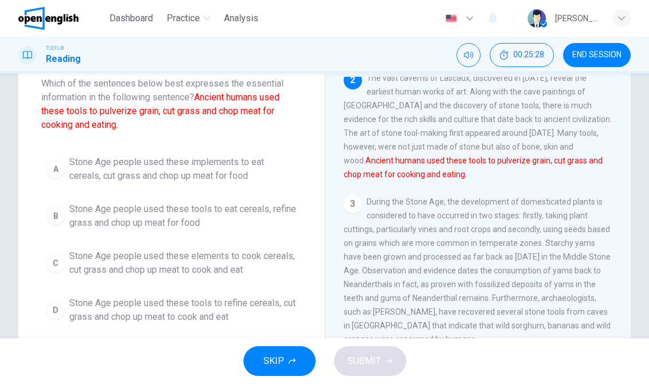
click at [243, 306] on span "Stone Age people used these tools to refine cereals, cut grass and chop up meat…" at bounding box center [182, 309] width 227 height 27
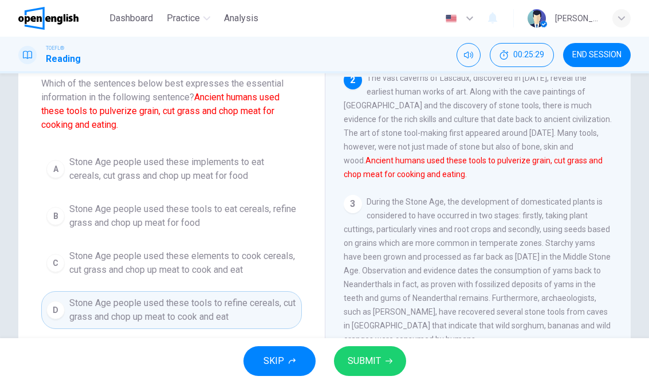
click at [377, 367] on span "SUBMIT" at bounding box center [363, 361] width 33 height 16
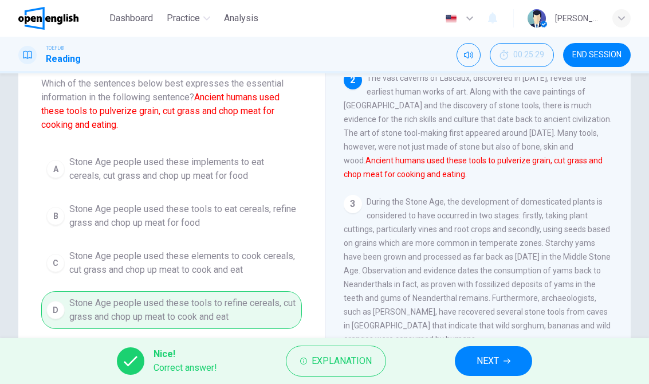
click at [483, 358] on span "NEXT" at bounding box center [487, 361] width 22 height 16
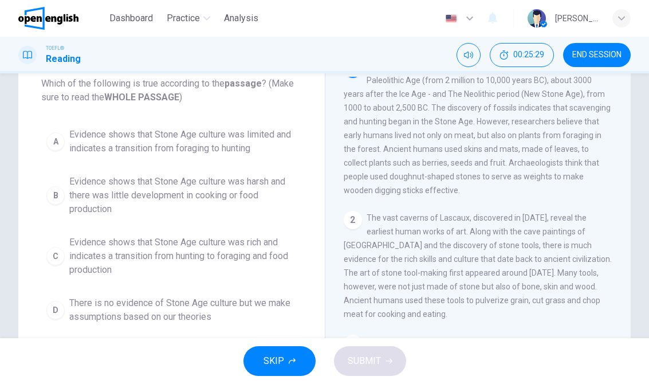
scroll to position [0, 0]
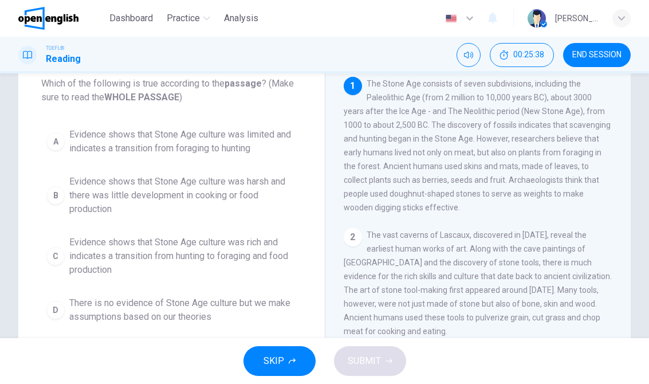
click at [273, 244] on span "Evidence shows that Stone Age culture was rich and indicates a transition from …" at bounding box center [182, 255] width 227 height 41
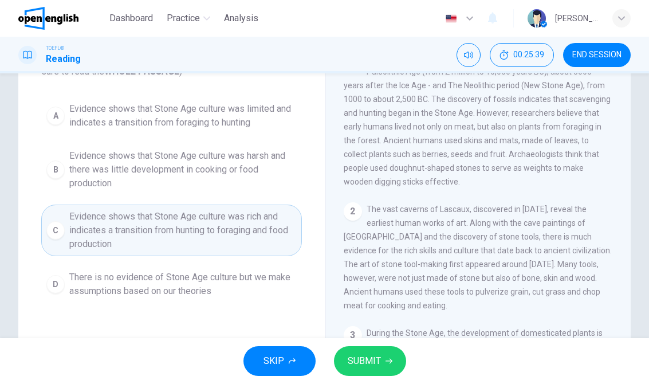
scroll to position [97, 0]
click at [376, 356] on span "SUBMIT" at bounding box center [363, 361] width 33 height 16
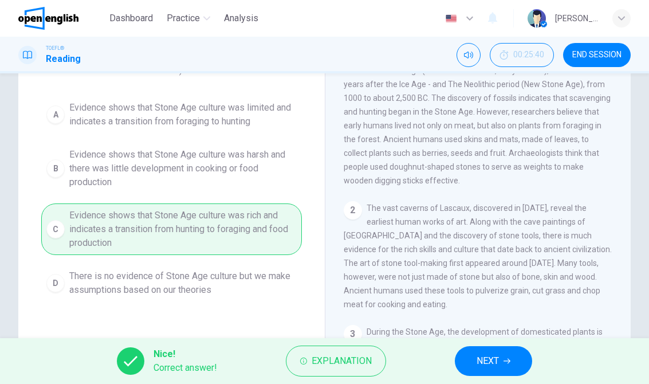
click at [480, 358] on span "NEXT" at bounding box center [487, 361] width 22 height 16
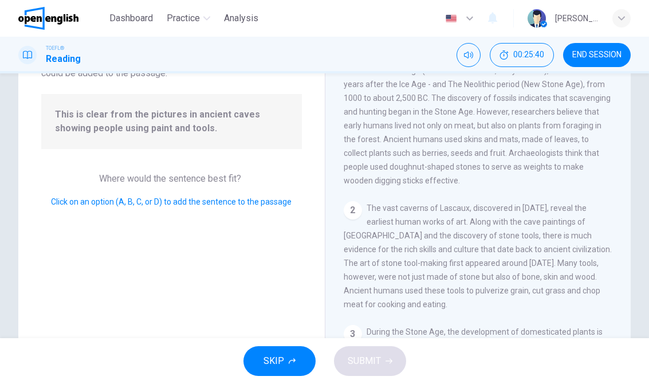
scroll to position [499, 0]
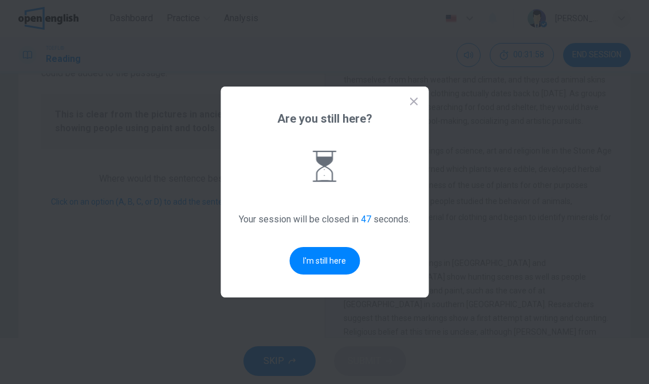
click at [335, 257] on button "I'm still here" at bounding box center [324, 260] width 70 height 27
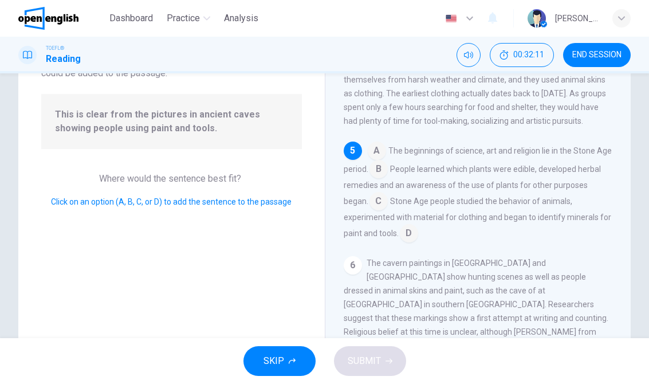
click at [400, 243] on input at bounding box center [409, 234] width 18 height 18
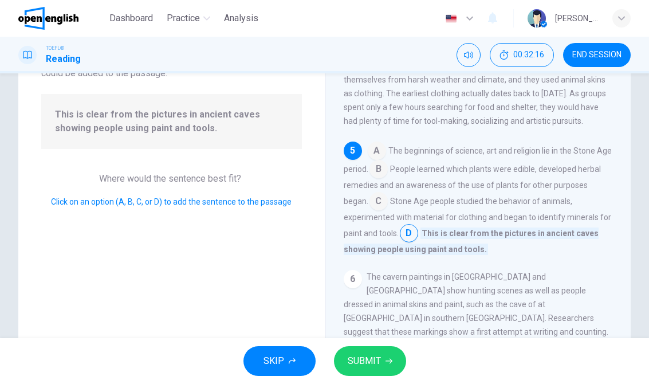
click at [390, 351] on button "SUBMIT" at bounding box center [370, 361] width 72 height 30
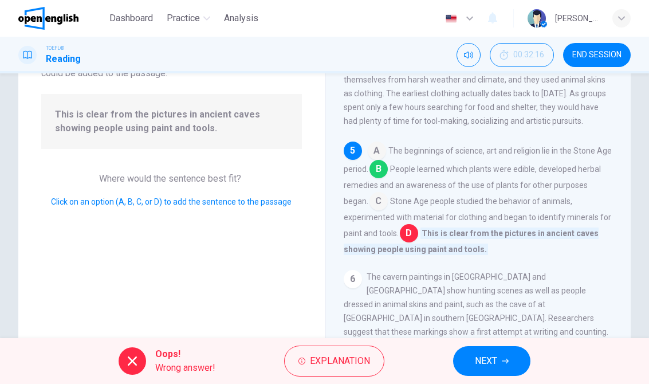
click at [508, 365] on button "NEXT" at bounding box center [491, 361] width 77 height 30
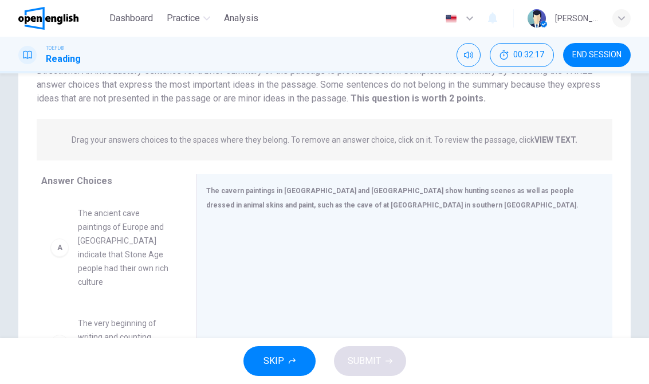
click at [603, 61] on button "END SESSION" at bounding box center [597, 55] width 68 height 24
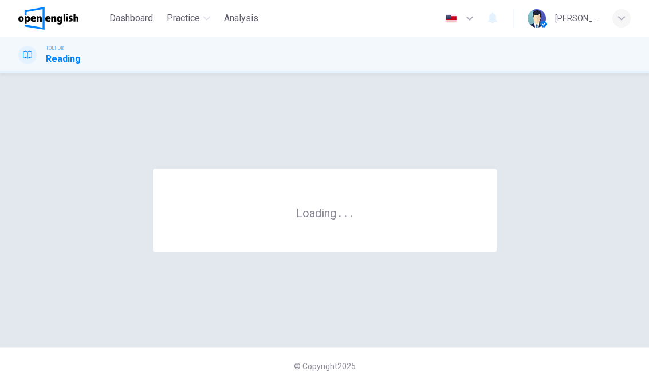
scroll to position [0, 0]
